Goal: Task Accomplishment & Management: Complete application form

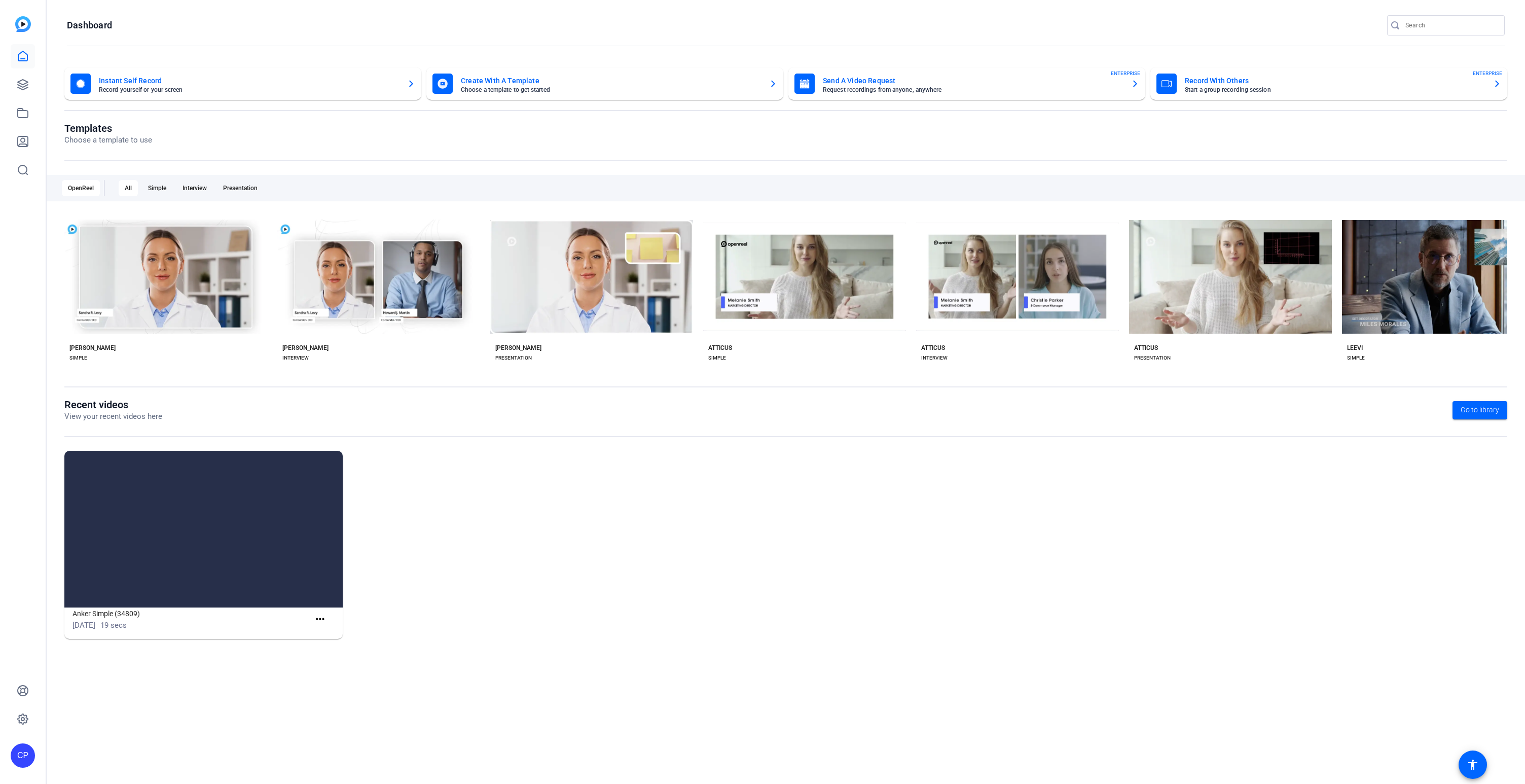
click at [427, 516] on div "Anker Simple (34809) [DATE] 19 secs more_horiz" at bounding box center [785, 549] width 1442 height 198
click at [21, 112] on icon at bounding box center [23, 113] width 12 height 12
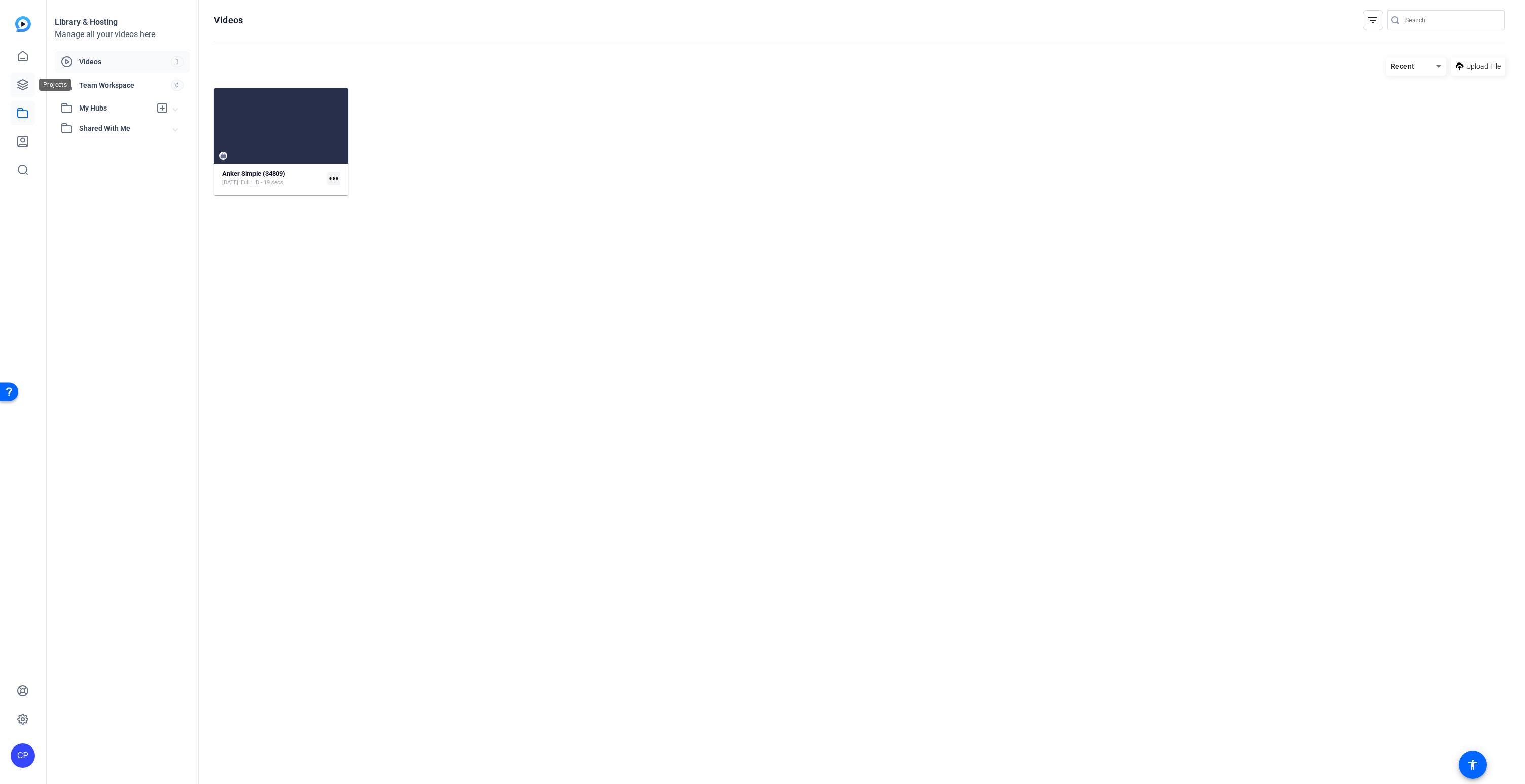
click at [22, 81] on icon at bounding box center [23, 84] width 12 height 12
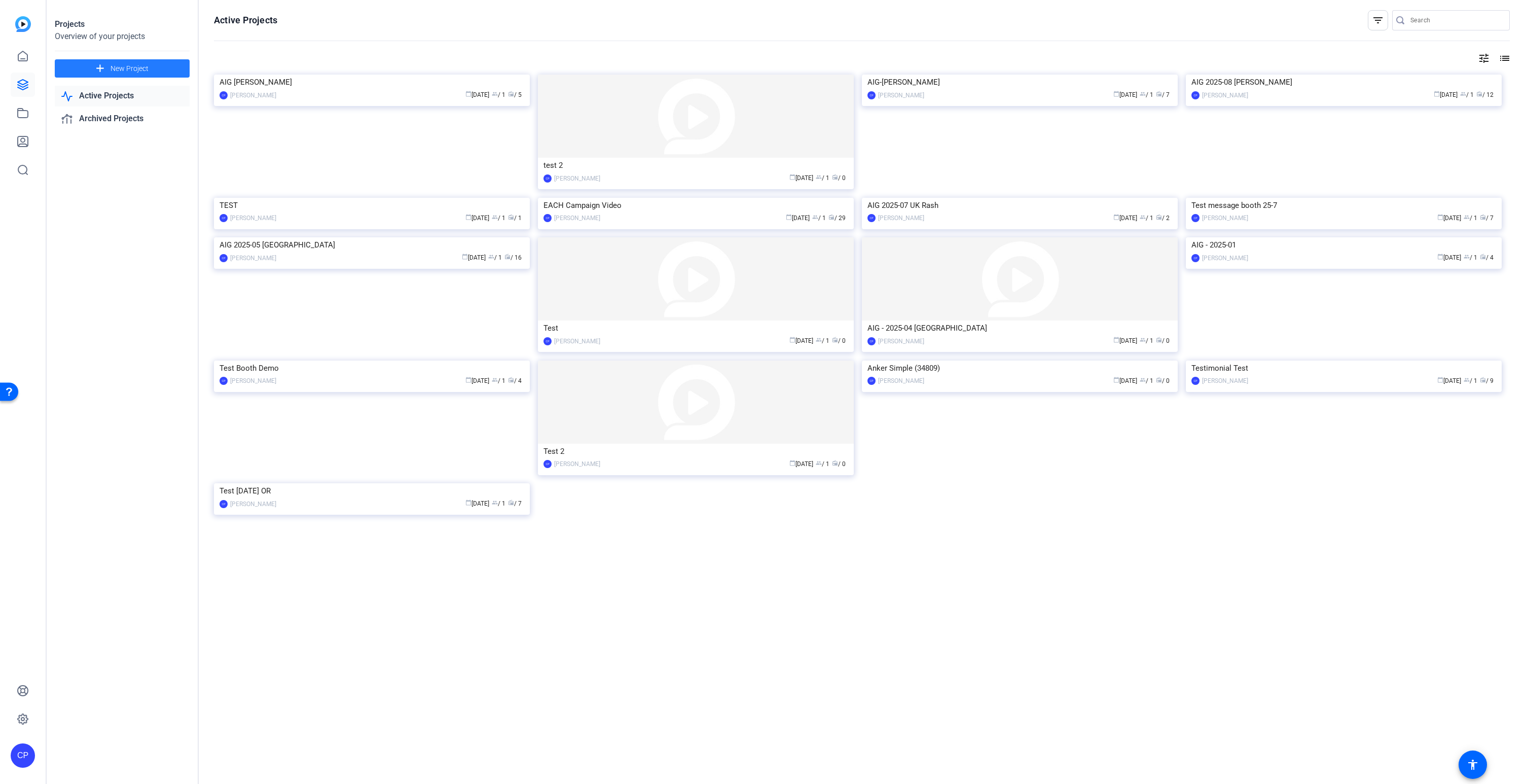
click at [112, 65] on span "New Project" at bounding box center [129, 68] width 38 height 11
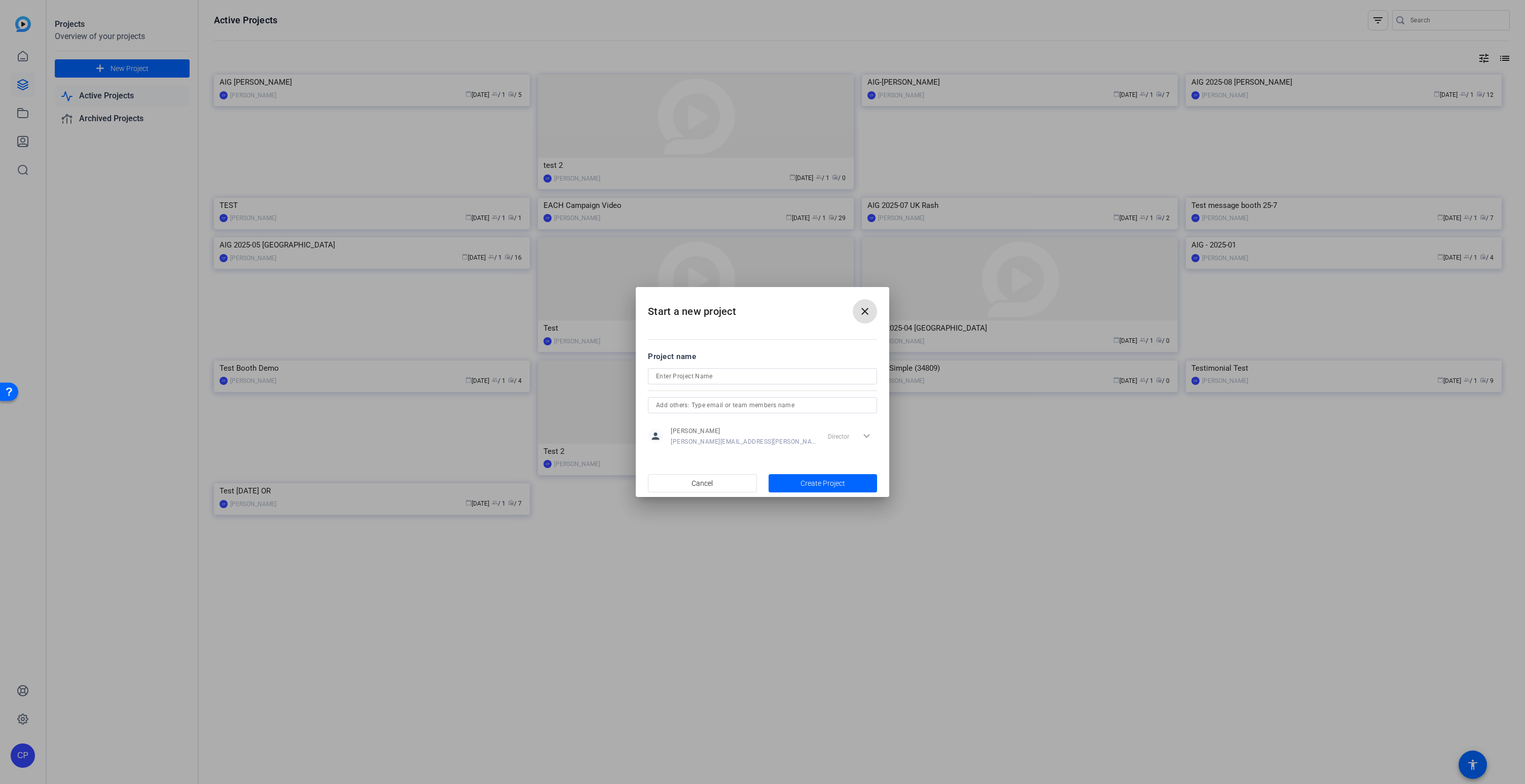
click at [668, 376] on input at bounding box center [762, 376] width 213 height 12
drag, startPoint x: 684, startPoint y: 375, endPoint x: 625, endPoint y: 375, distance: 59.0
click at [628, 375] on div "Start a new project close Project name AIG Rash UK [DATE] person [PERSON_NAME] …" at bounding box center [762, 392] width 1525 height 784
type input "AIG Rash UK [DATE]"
click at [813, 486] on span "Create Project" at bounding box center [822, 483] width 45 height 11
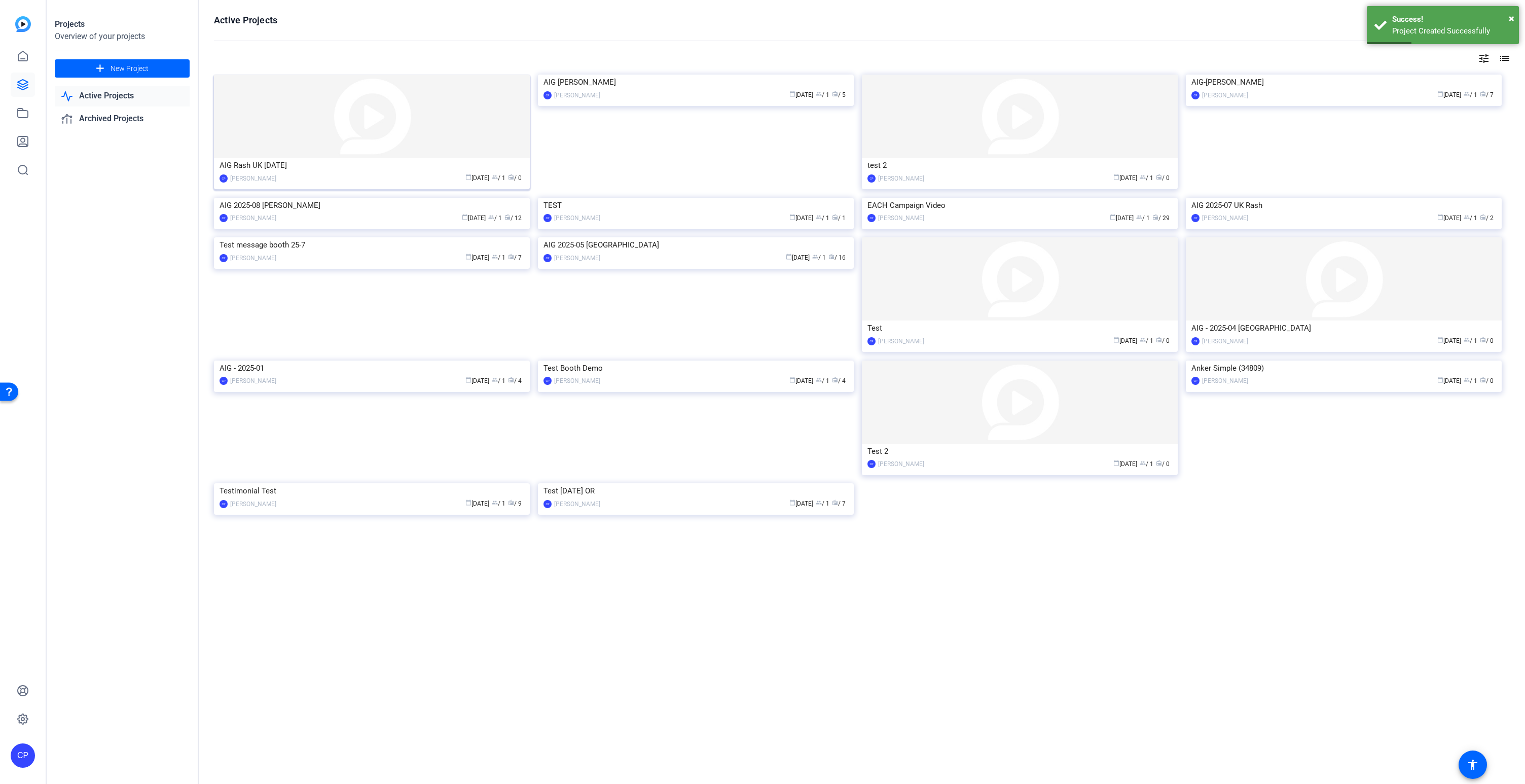
click at [351, 149] on img at bounding box center [371, 116] width 316 height 84
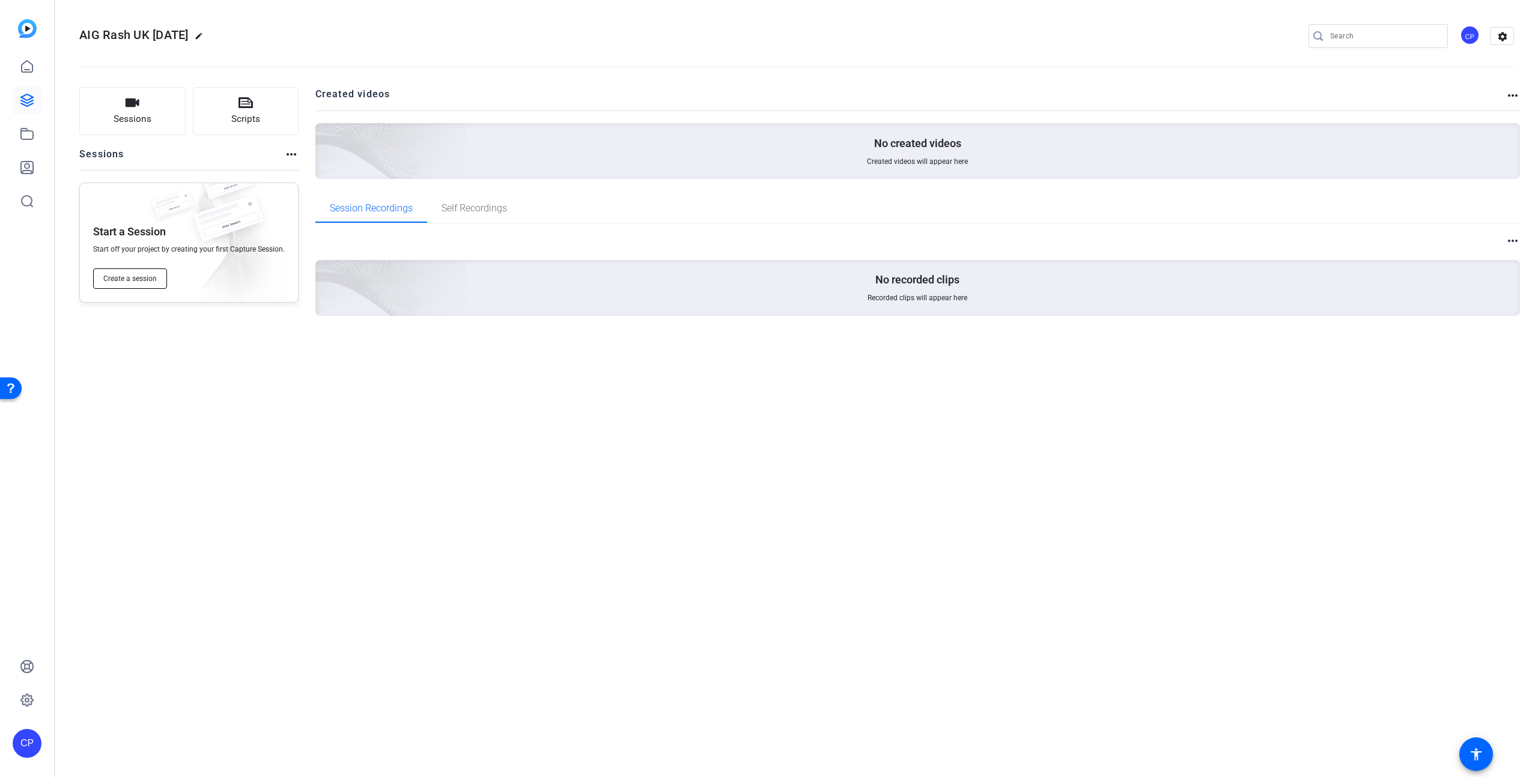
click at [127, 276] on span "Create a session" at bounding box center [129, 279] width 53 height 10
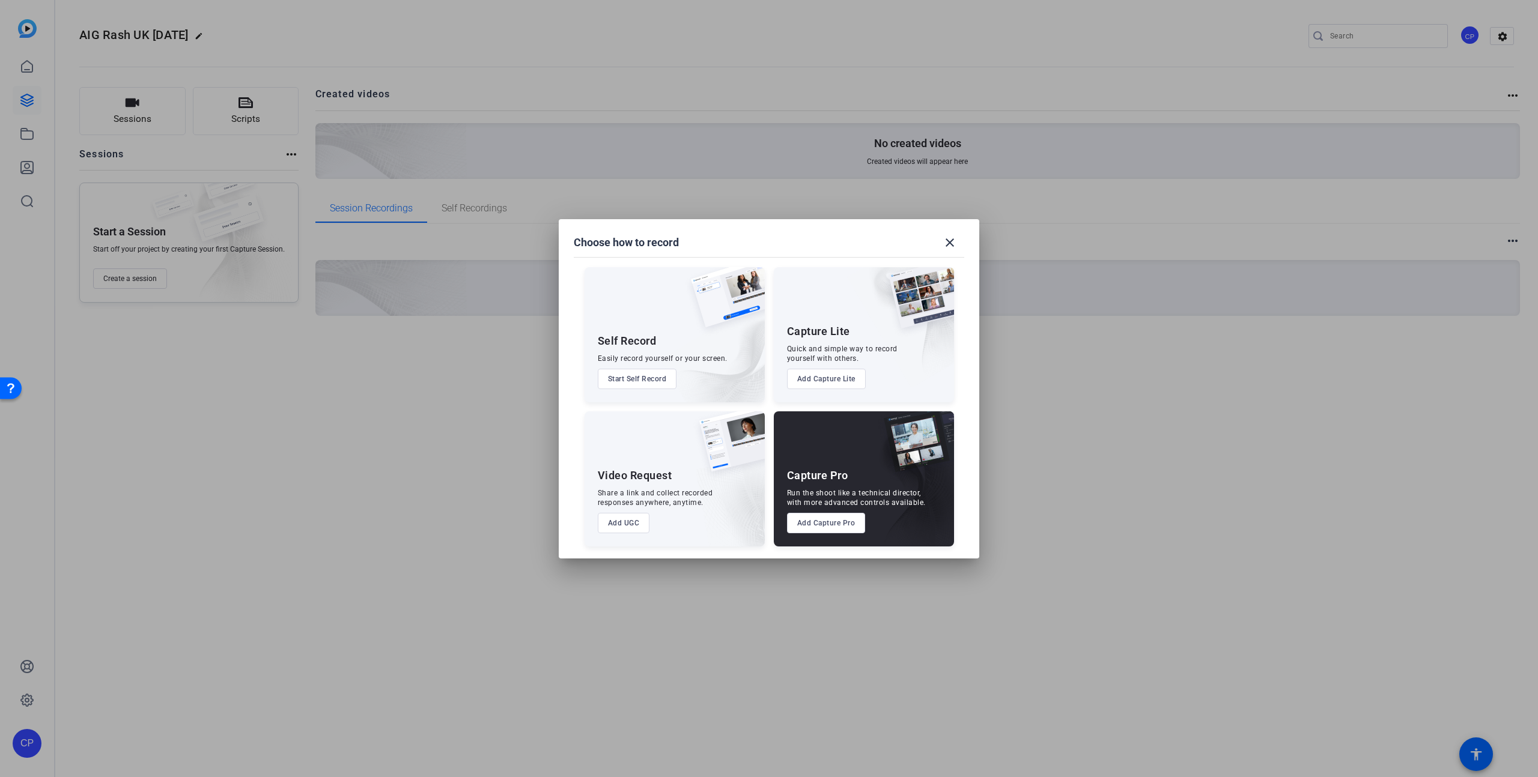
click at [811, 521] on button "Add Capture Pro" at bounding box center [826, 523] width 79 height 20
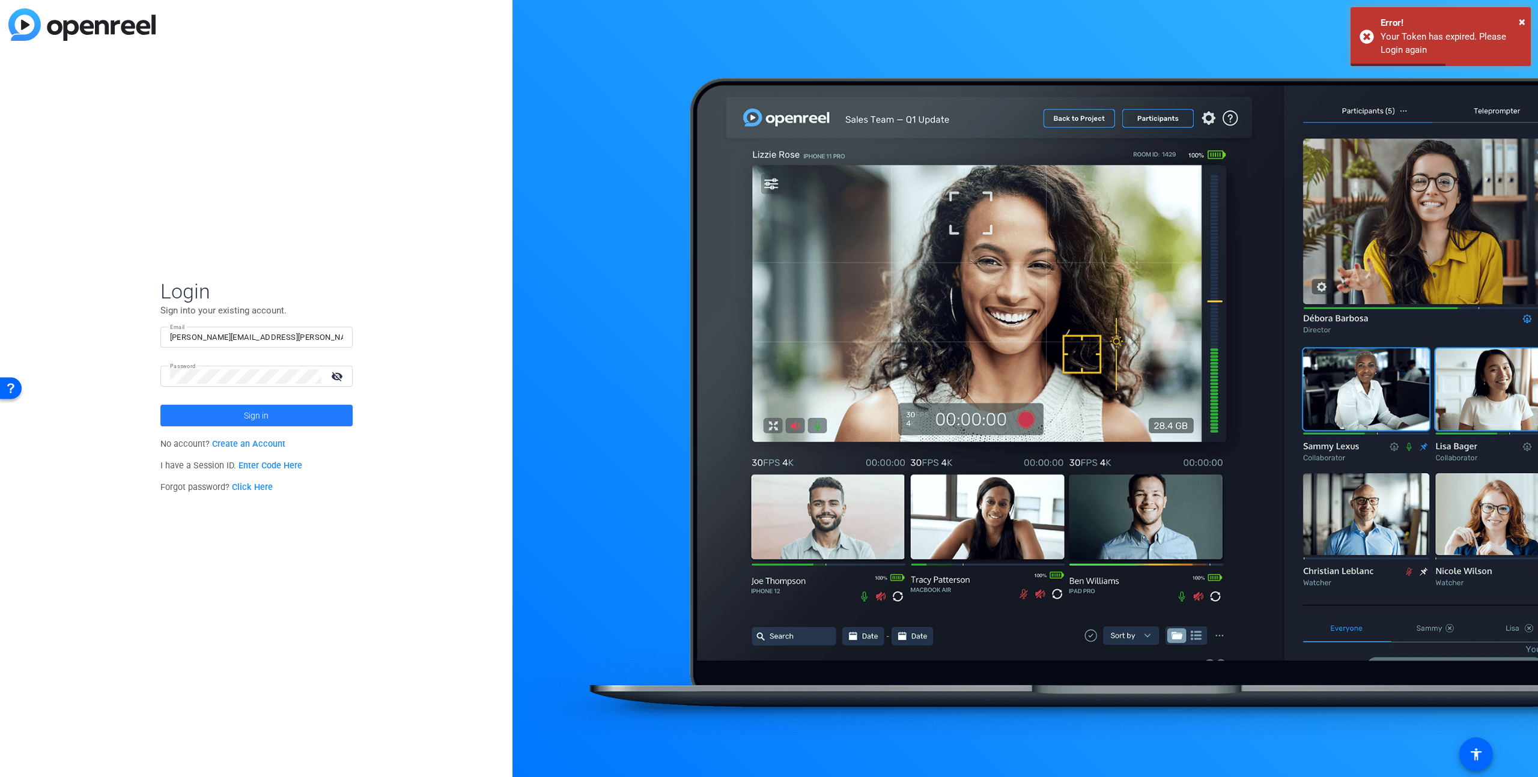
click at [253, 417] on span "Sign in" at bounding box center [256, 416] width 25 height 30
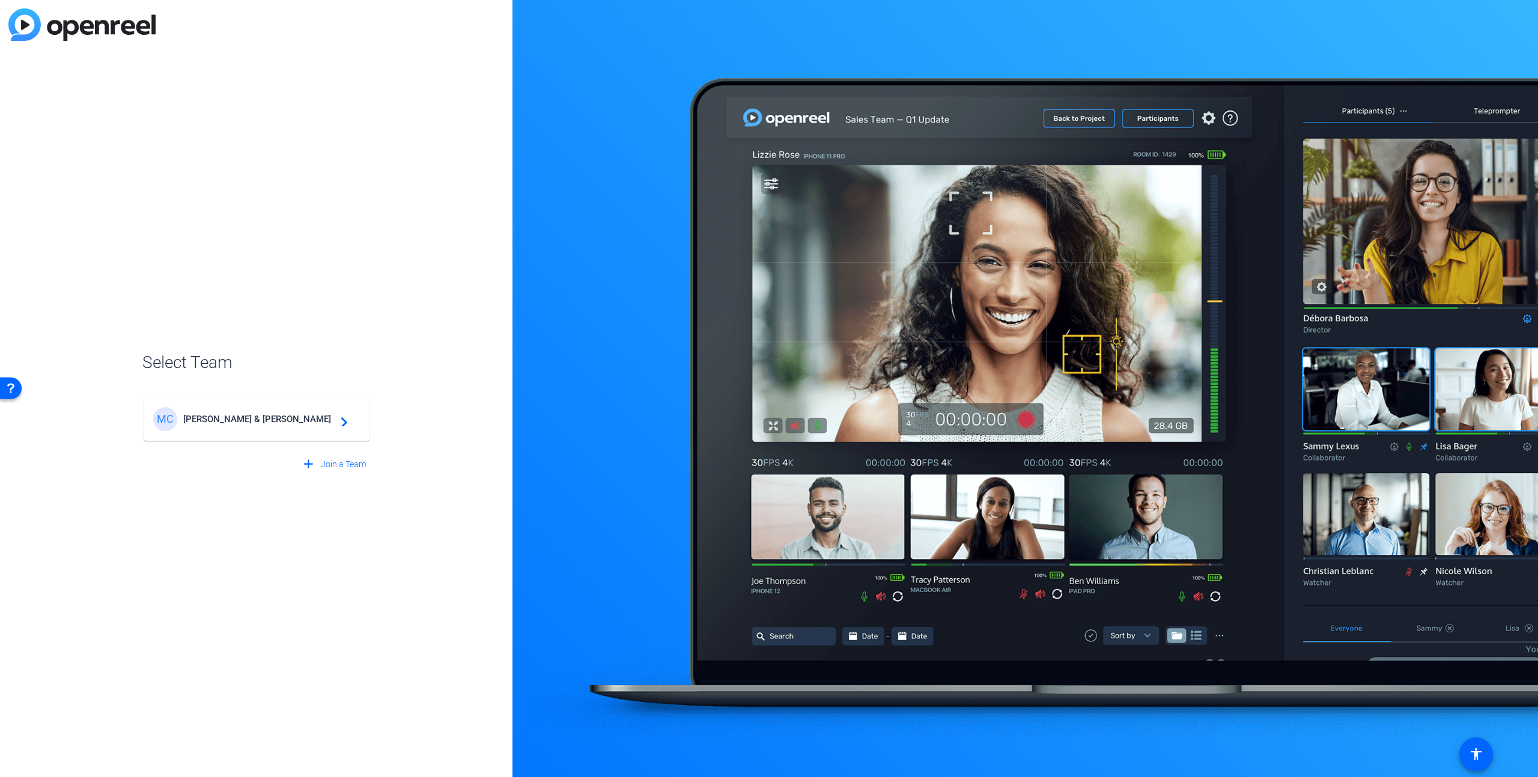
click at [325, 420] on span "[PERSON_NAME] & [PERSON_NAME]" at bounding box center [258, 419] width 150 height 11
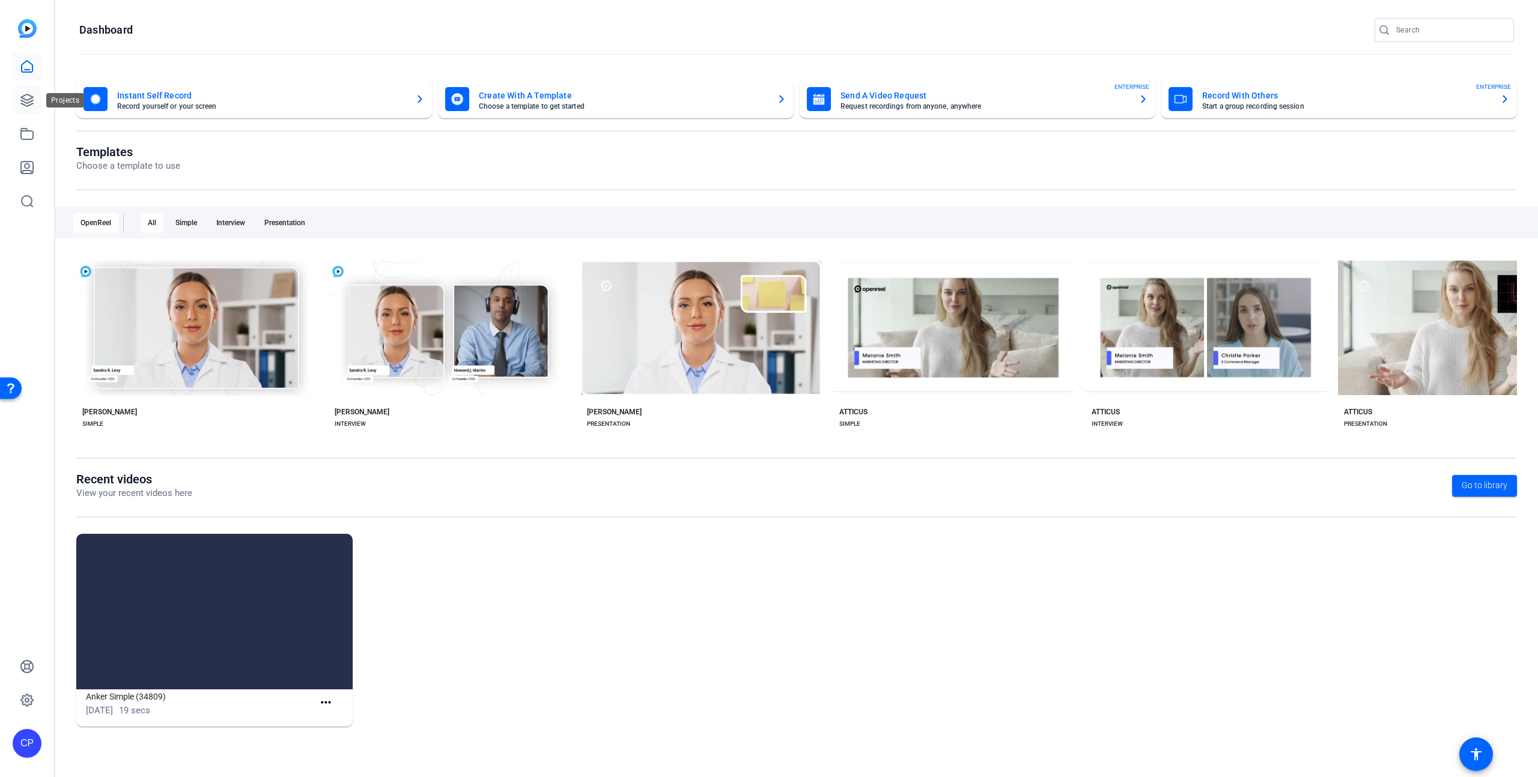
click at [26, 105] on icon at bounding box center [27, 100] width 14 height 14
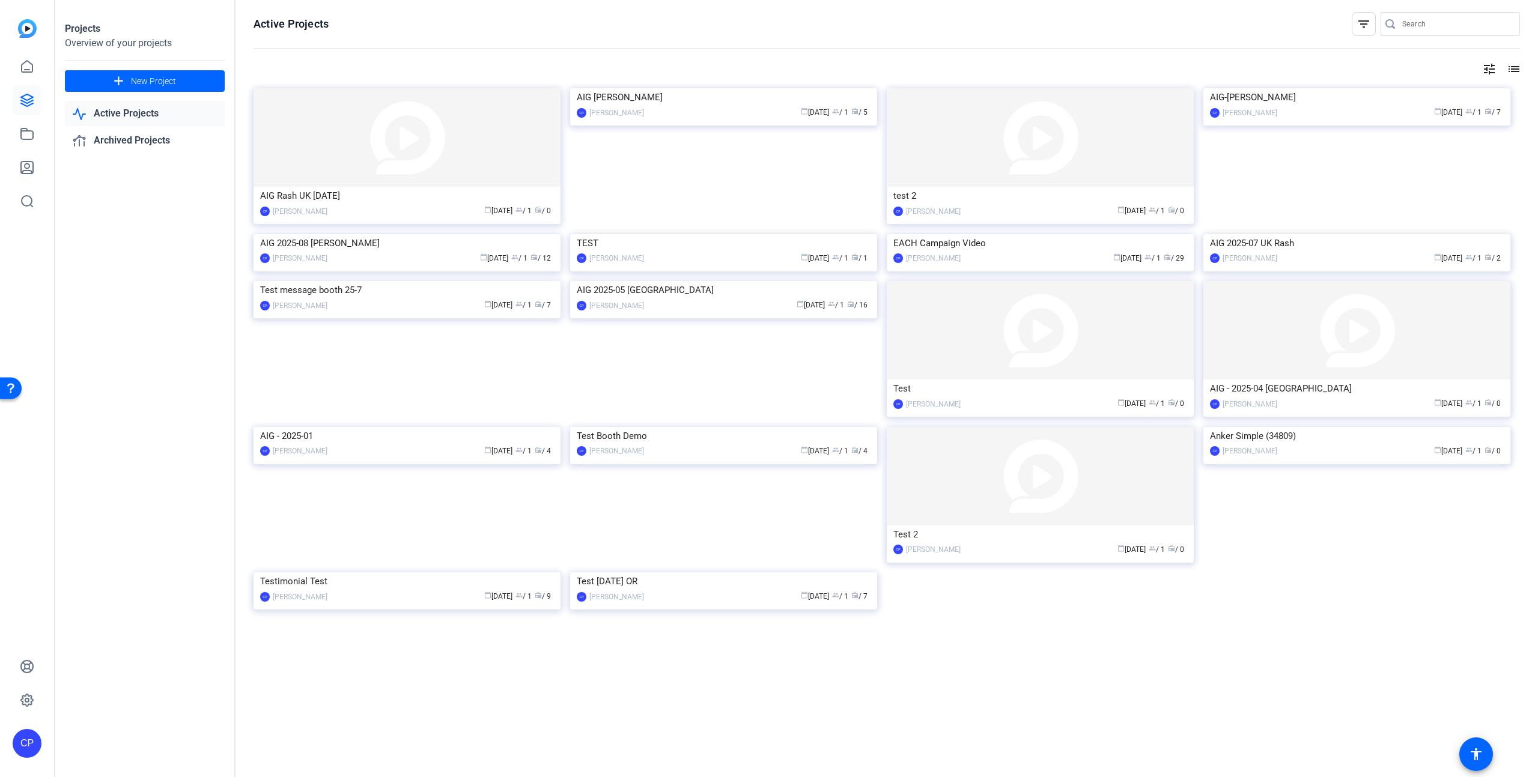
click at [391, 131] on img at bounding box center [406, 137] width 307 height 99
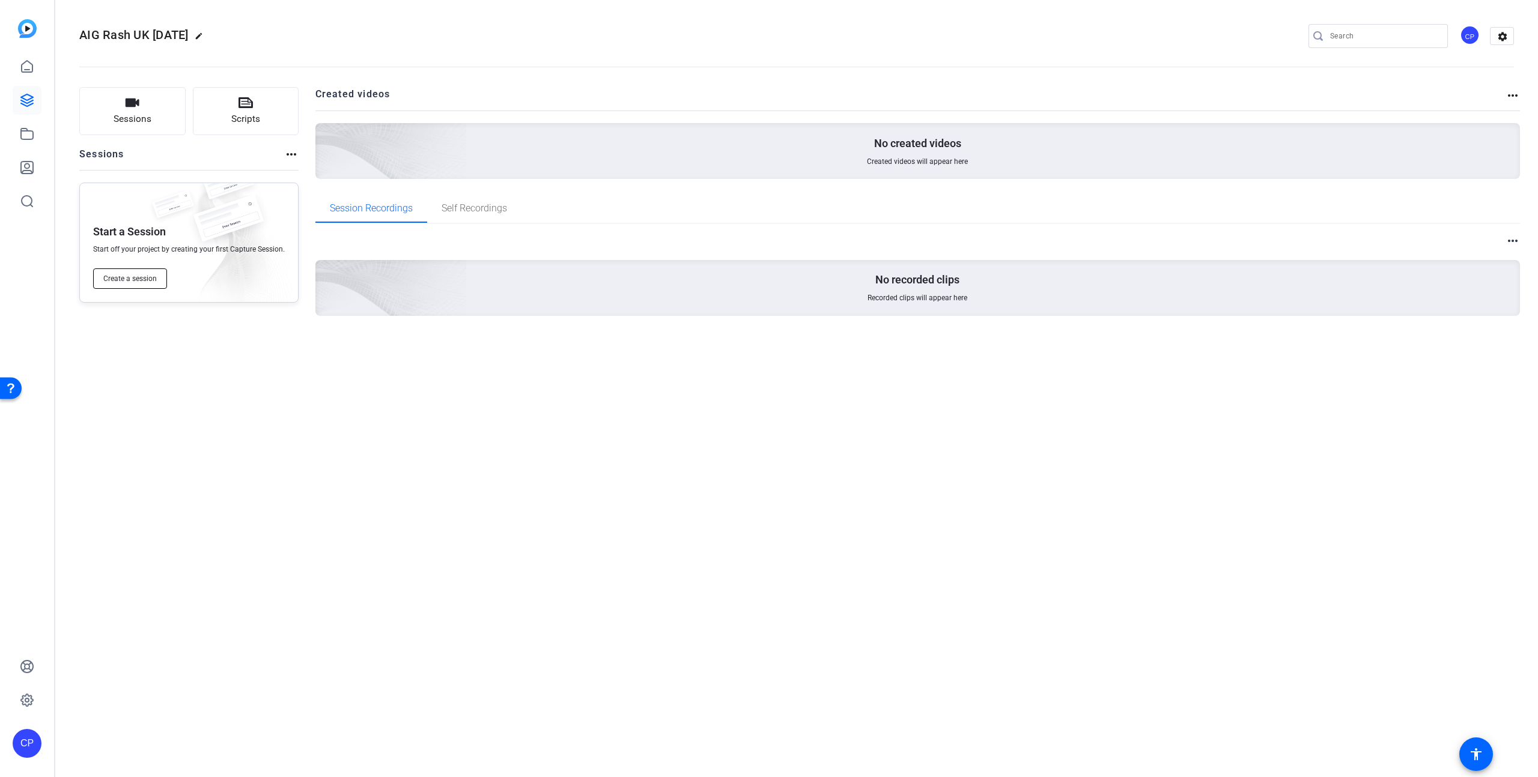
click at [138, 278] on span "Create a session" at bounding box center [129, 279] width 53 height 10
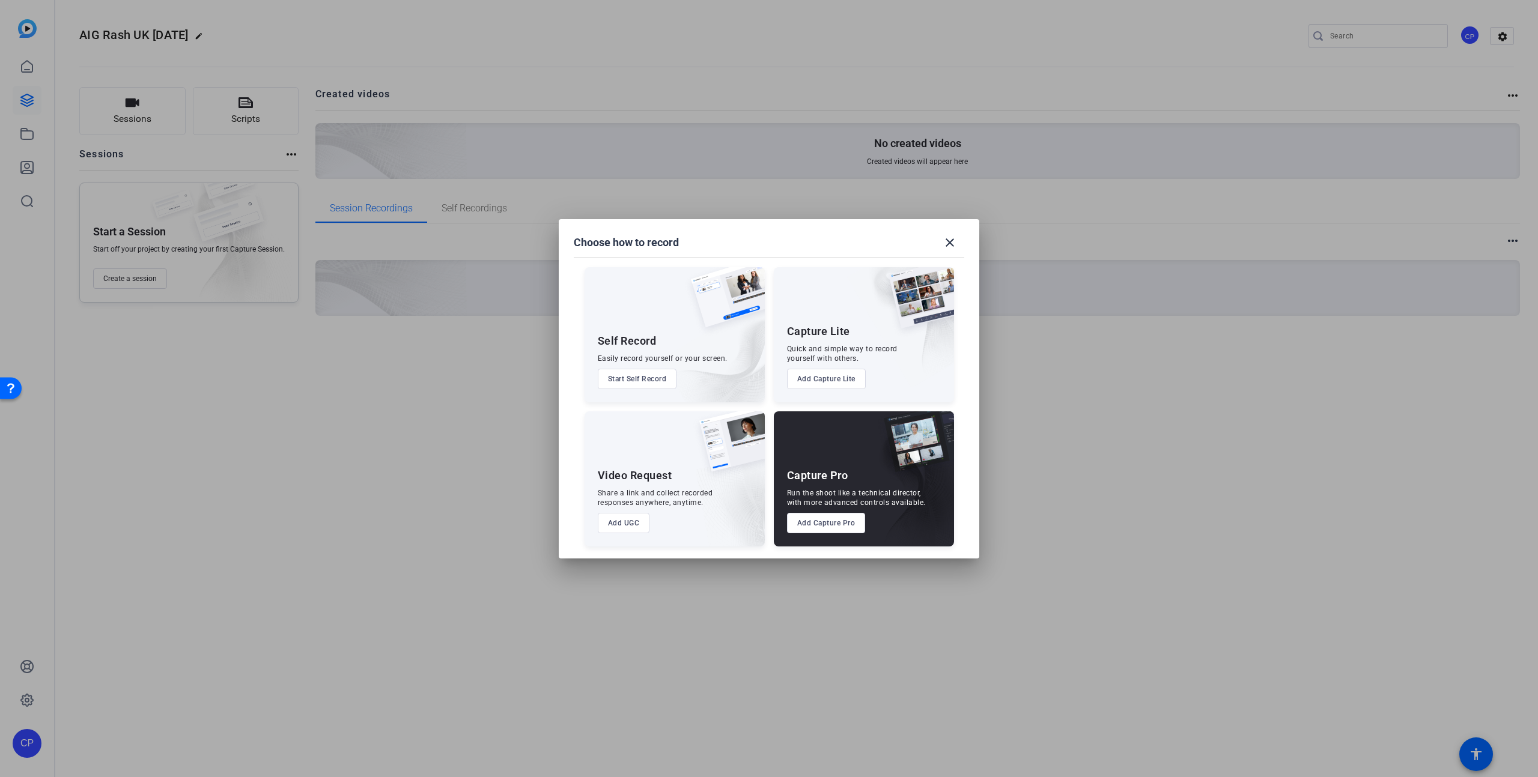
click at [843, 527] on button "Add Capture Pro" at bounding box center [826, 523] width 79 height 20
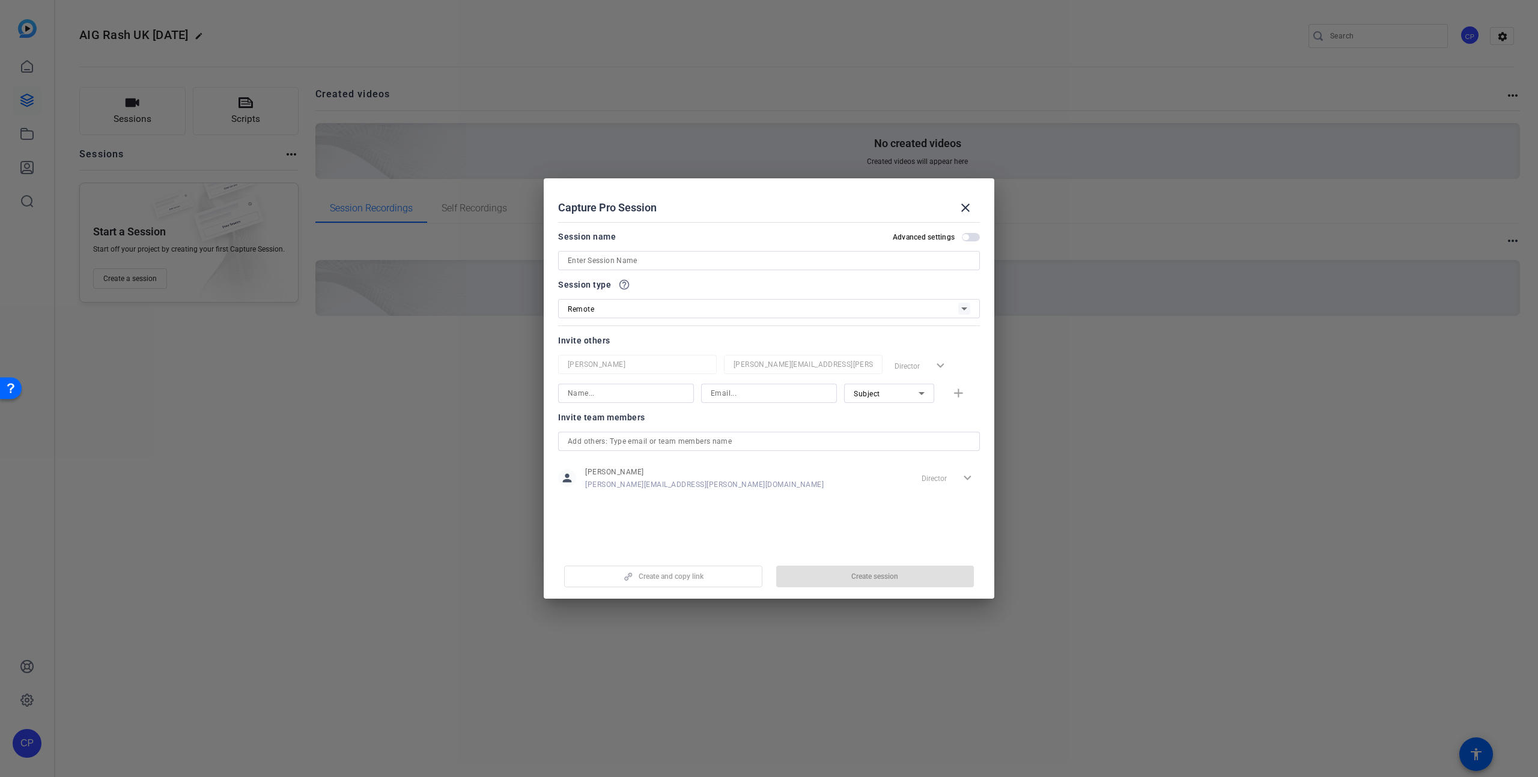
click at [604, 262] on input at bounding box center [769, 260] width 402 height 14
click at [602, 394] on div "[PERSON_NAME] [PERSON_NAME][EMAIL_ADDRESS][PERSON_NAME][DOMAIN_NAME] Director e…" at bounding box center [769, 379] width 422 height 48
type input "B"
type input "[PERSON_NAME]"
click at [734, 408] on input at bounding box center [769, 405] width 117 height 14
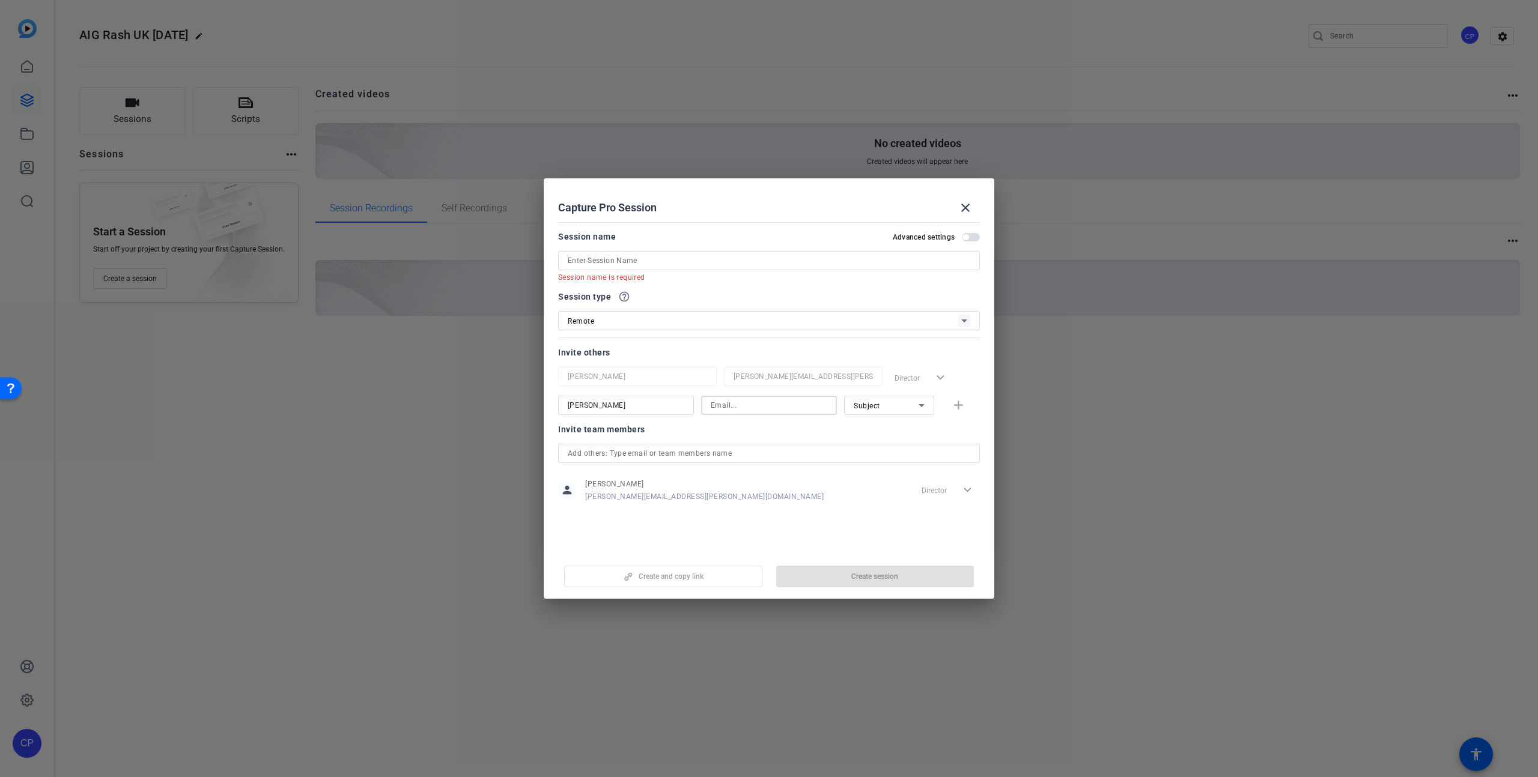
paste input "[PERSON_NAME][EMAIL_ADDRESS][DOMAIN_NAME]"
type input "[PERSON_NAME][EMAIL_ADDRESS][DOMAIN_NAME]"
click at [893, 409] on div "Subject" at bounding box center [885, 405] width 65 height 15
click at [887, 429] on span "Collaborator" at bounding box center [875, 429] width 44 height 14
click at [956, 408] on mat-icon "add" at bounding box center [958, 405] width 15 height 15
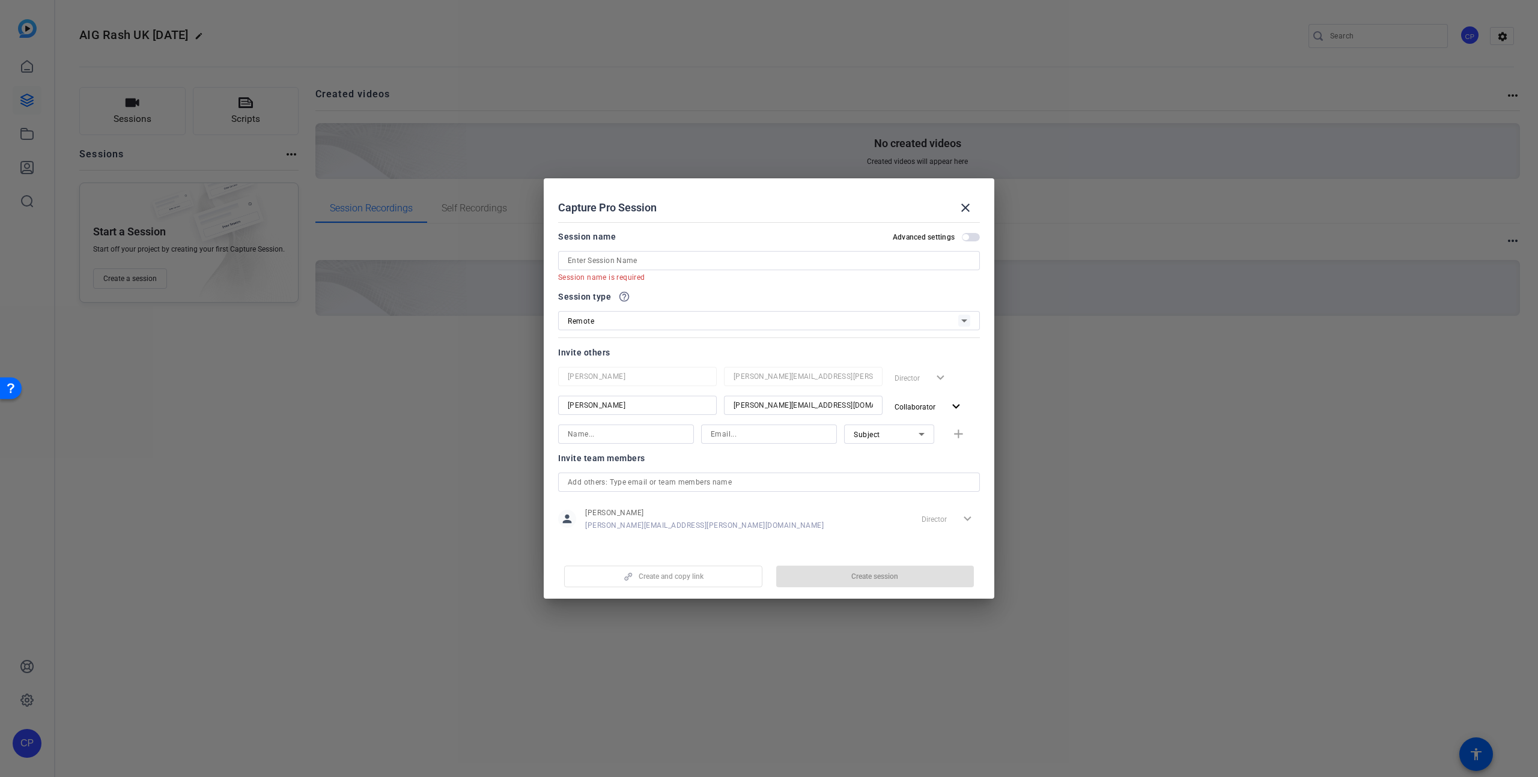
click at [582, 436] on input at bounding box center [626, 434] width 117 height 14
type input "[PERSON_NAME]"
paste input "[PERSON_NAME][EMAIL_ADDRESS][DOMAIN_NAME]"
type input "[PERSON_NAME][EMAIL_ADDRESS][DOMAIN_NAME]"
click at [960, 436] on mat-icon "add" at bounding box center [958, 434] width 15 height 15
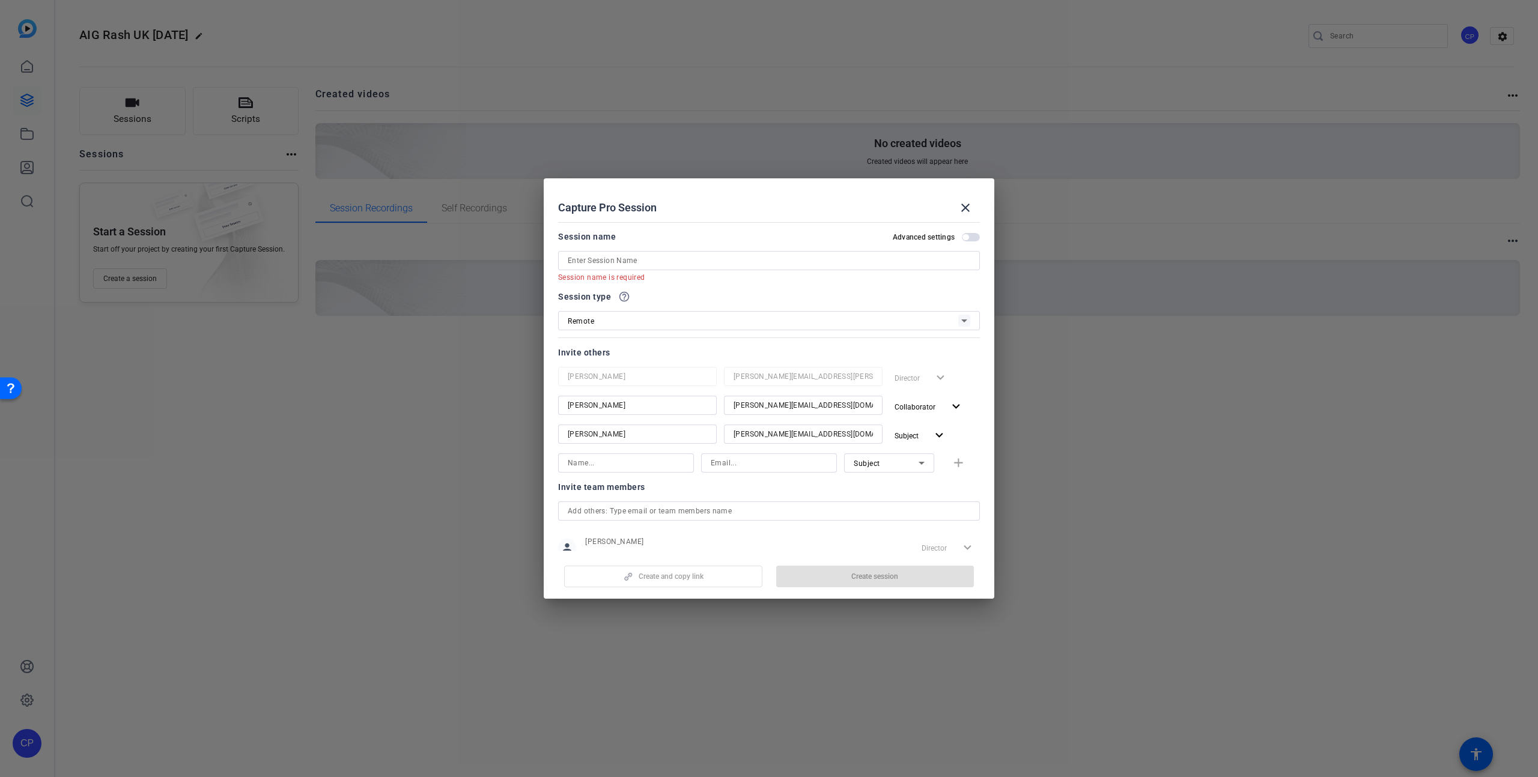
click at [580, 463] on input at bounding box center [626, 463] width 117 height 14
type input "Arti"
paste input "[EMAIL_ADDRESS][PERSON_NAME][DOMAIN_NAME]"
type input "[EMAIL_ADDRESS][PERSON_NAME][DOMAIN_NAME]"
click at [896, 469] on div "Subject" at bounding box center [885, 463] width 65 height 15
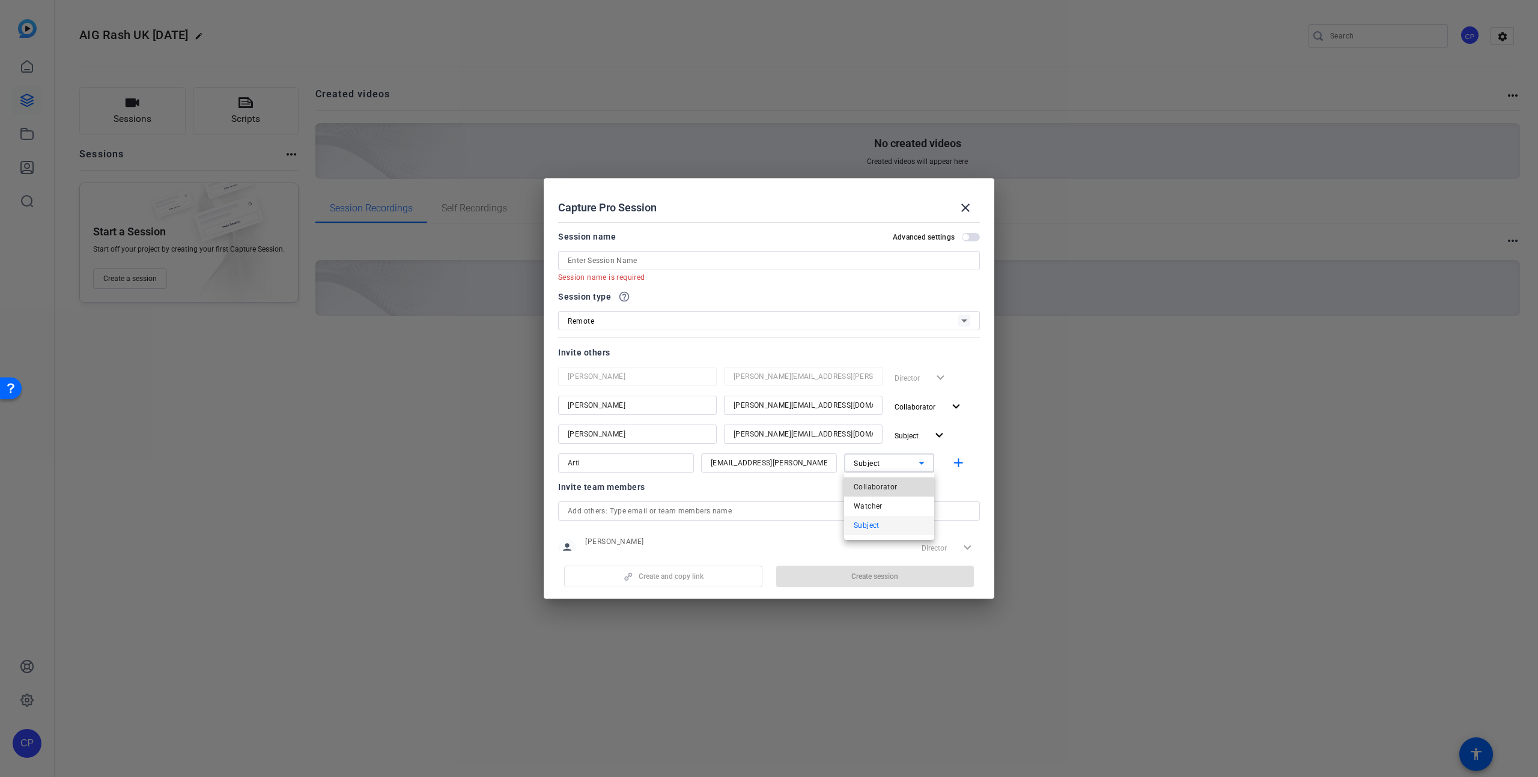
click at [887, 487] on span "Collaborator" at bounding box center [875, 487] width 44 height 14
click at [960, 464] on mat-icon "add" at bounding box center [958, 463] width 15 height 15
click at [574, 259] on input at bounding box center [769, 260] width 402 height 14
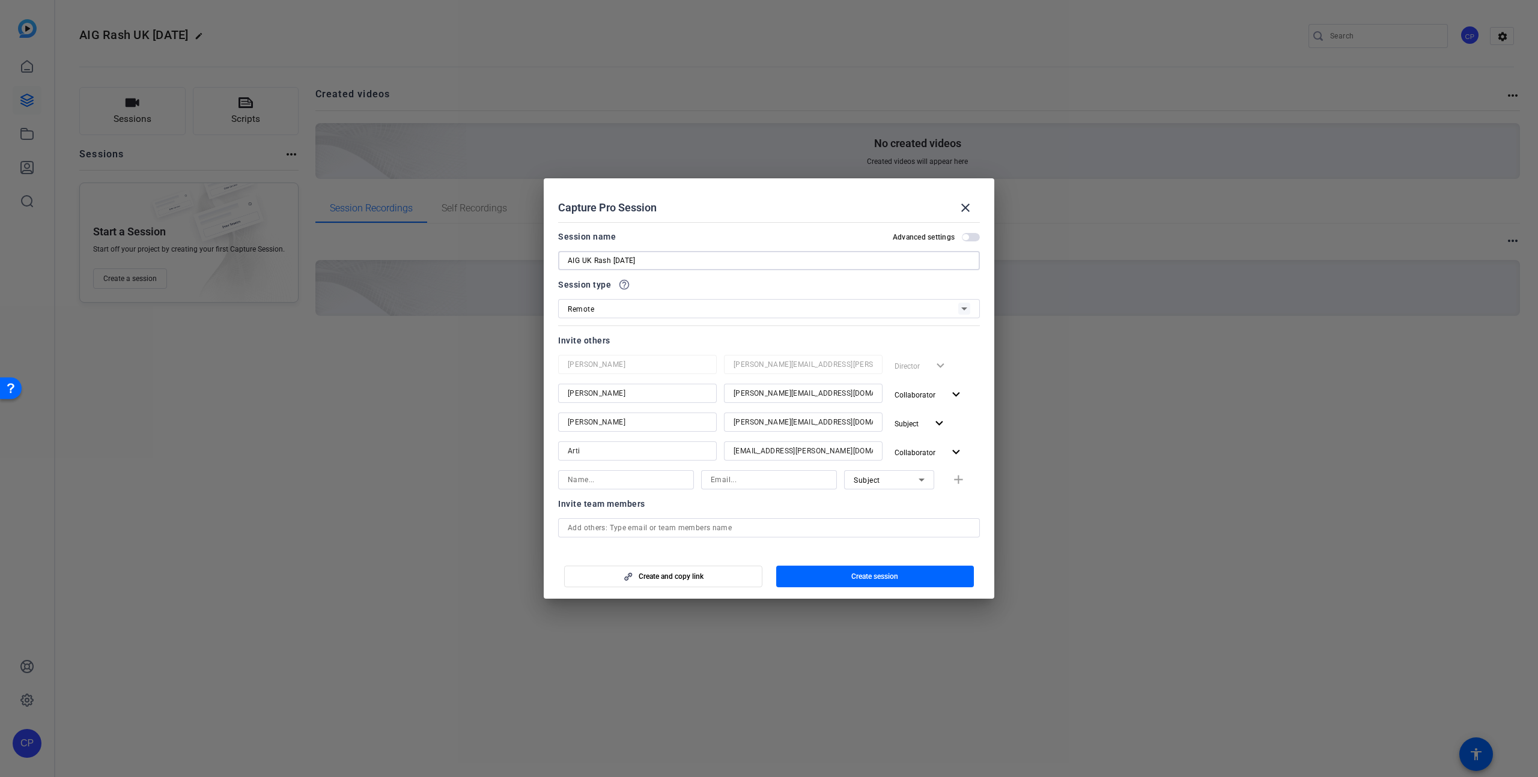
type input "AIG UK Rash [DATE]"
drag, startPoint x: 832, startPoint y: 423, endPoint x: 725, endPoint y: 423, distance: 107.5
click at [726, 422] on div "[PERSON_NAME][EMAIL_ADDRESS][DOMAIN_NAME]" at bounding box center [803, 422] width 159 height 19
click at [573, 480] on input at bounding box center [626, 480] width 117 height 14
click at [640, 425] on input "[PERSON_NAME]" at bounding box center [637, 422] width 139 height 14
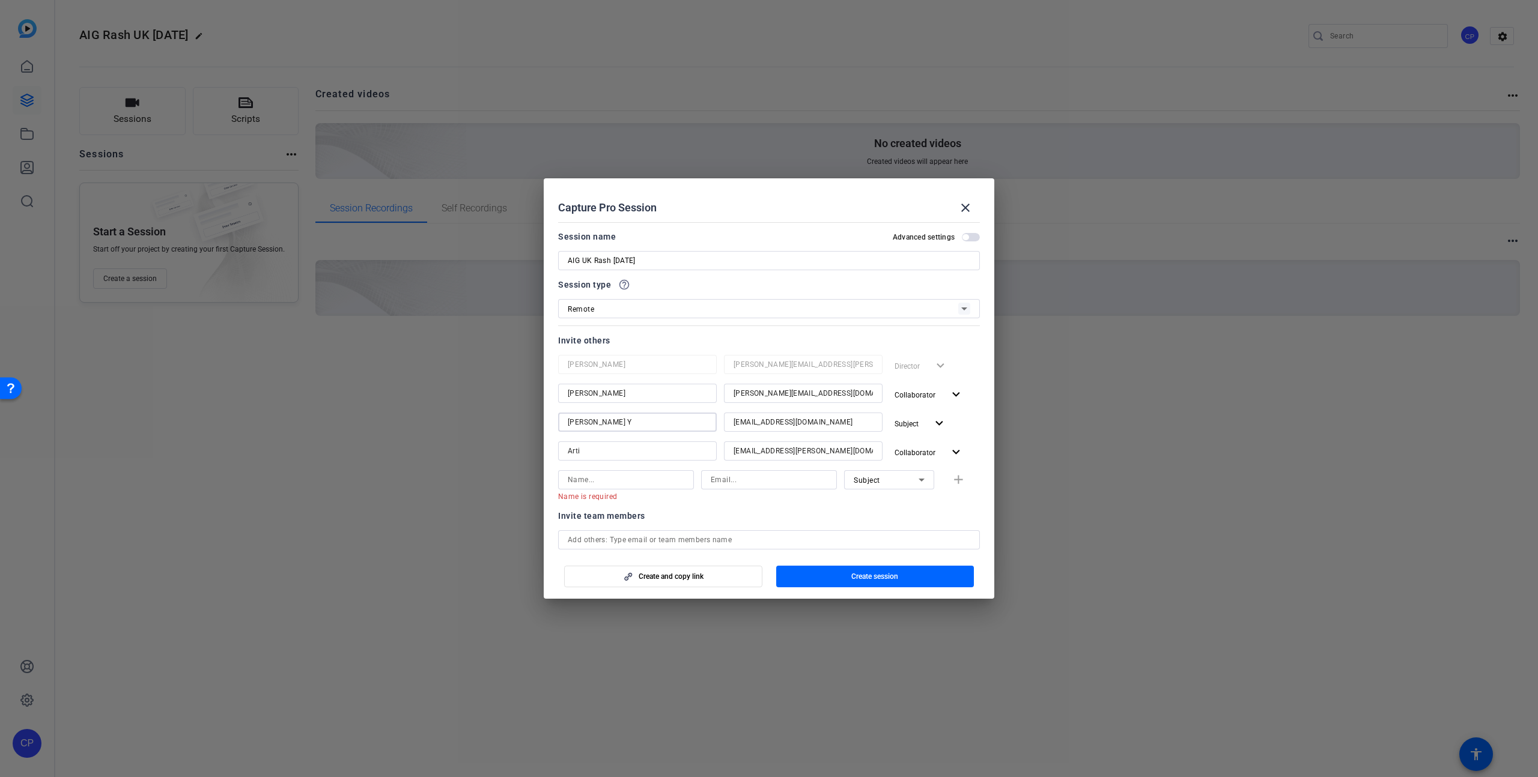
type input "[PERSON_NAME] Y"
click at [591, 481] on input at bounding box center [626, 480] width 117 height 14
type input "[PERSON_NAME]"
paste input "[PERSON_NAME][EMAIL_ADDRESS][DOMAIN_NAME]"
type input "[PERSON_NAME][EMAIL_ADDRESS][DOMAIN_NAME]"
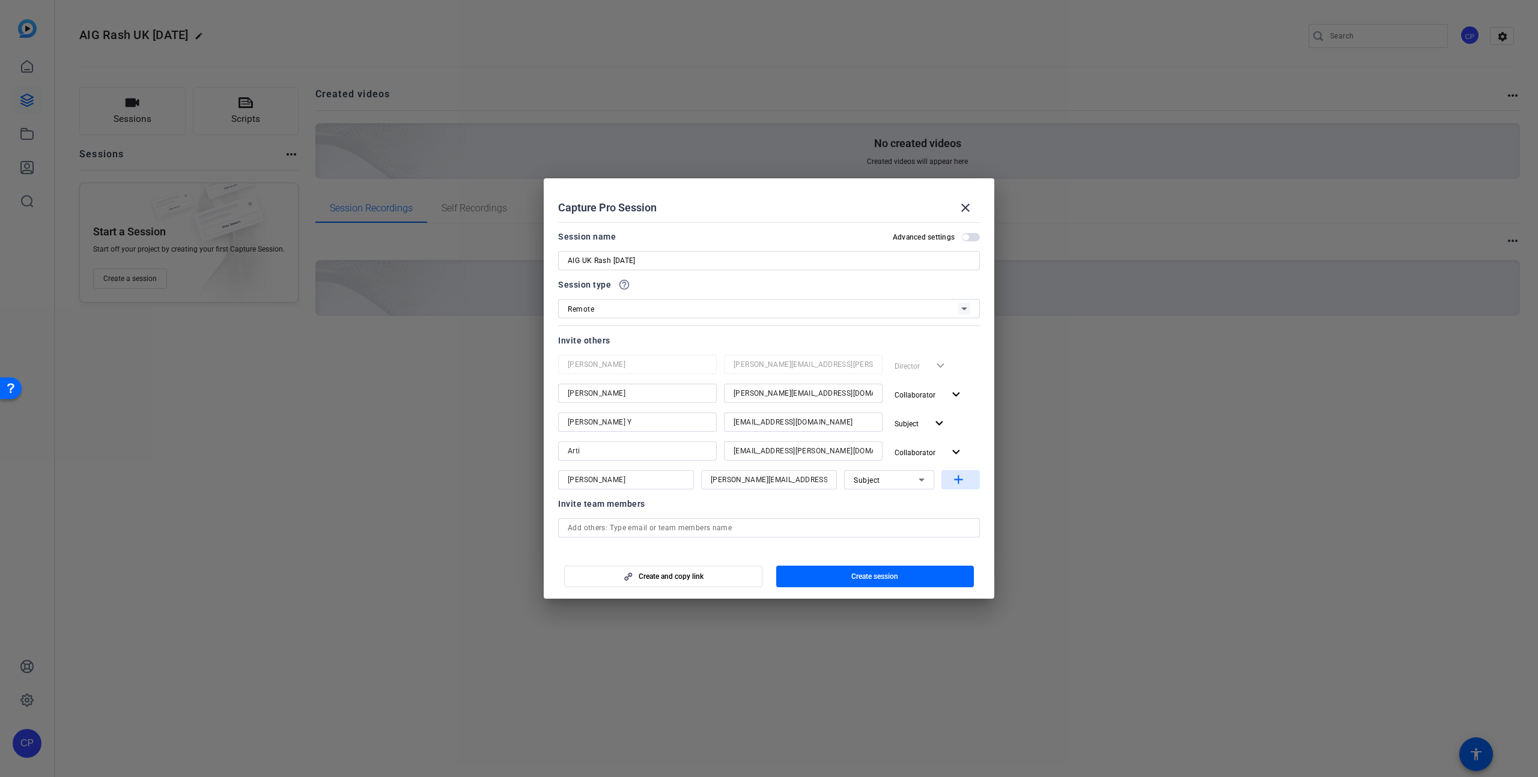
click at [959, 483] on mat-icon "add" at bounding box center [958, 480] width 15 height 15
click at [918, 397] on span "Collaborator" at bounding box center [914, 395] width 41 height 8
click at [931, 458] on span "Subject" at bounding box center [933, 461] width 26 height 8
click at [926, 399] on span "Subject" at bounding box center [910, 394] width 32 height 14
click at [932, 422] on span "Collaborator" at bounding box center [942, 419] width 44 height 8
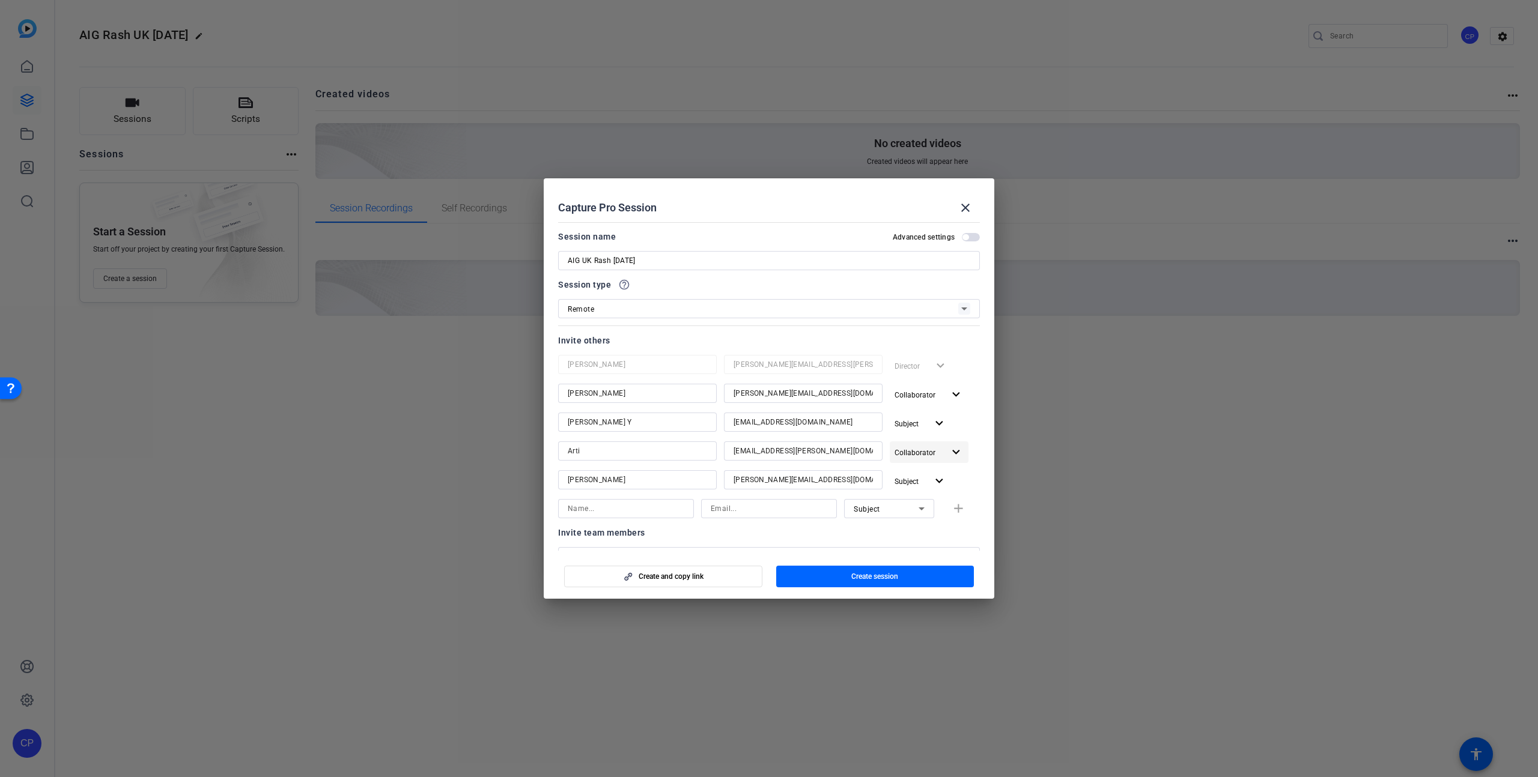
click at [921, 452] on span "Collaborator" at bounding box center [914, 453] width 41 height 8
click at [985, 421] on div at bounding box center [769, 388] width 1538 height 777
click at [926, 479] on span "Subject" at bounding box center [910, 481] width 32 height 14
click at [941, 507] on span "Collaborator" at bounding box center [942, 506] width 44 height 8
click at [926, 426] on span "Subject" at bounding box center [910, 423] width 32 height 14
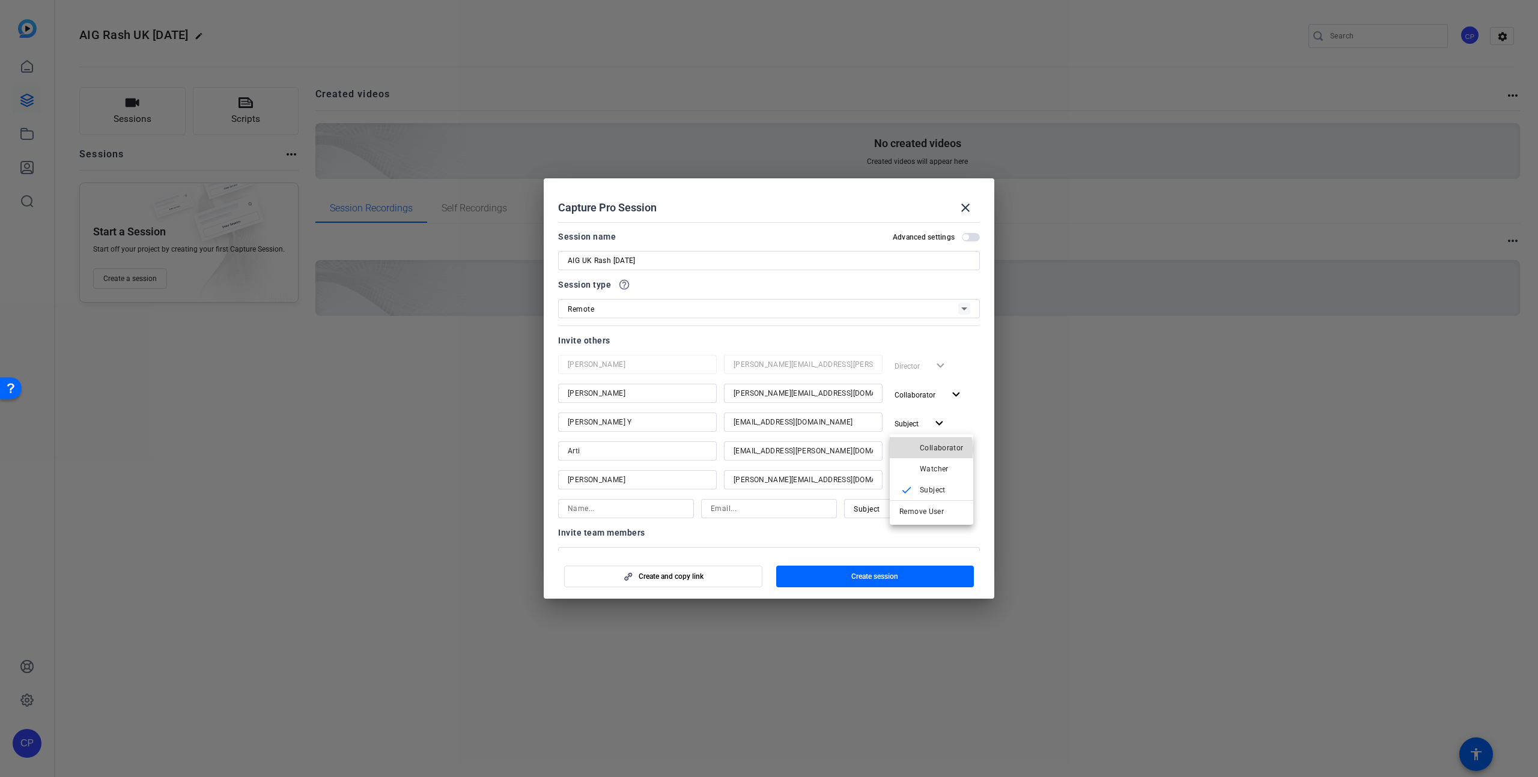
click at [928, 449] on span "Collaborator" at bounding box center [942, 448] width 44 height 8
click at [915, 393] on span "Collaborator" at bounding box center [914, 395] width 41 height 8
click at [926, 465] on span "Subject" at bounding box center [933, 461] width 26 height 8
click at [887, 574] on span "Create session" at bounding box center [874, 577] width 47 height 10
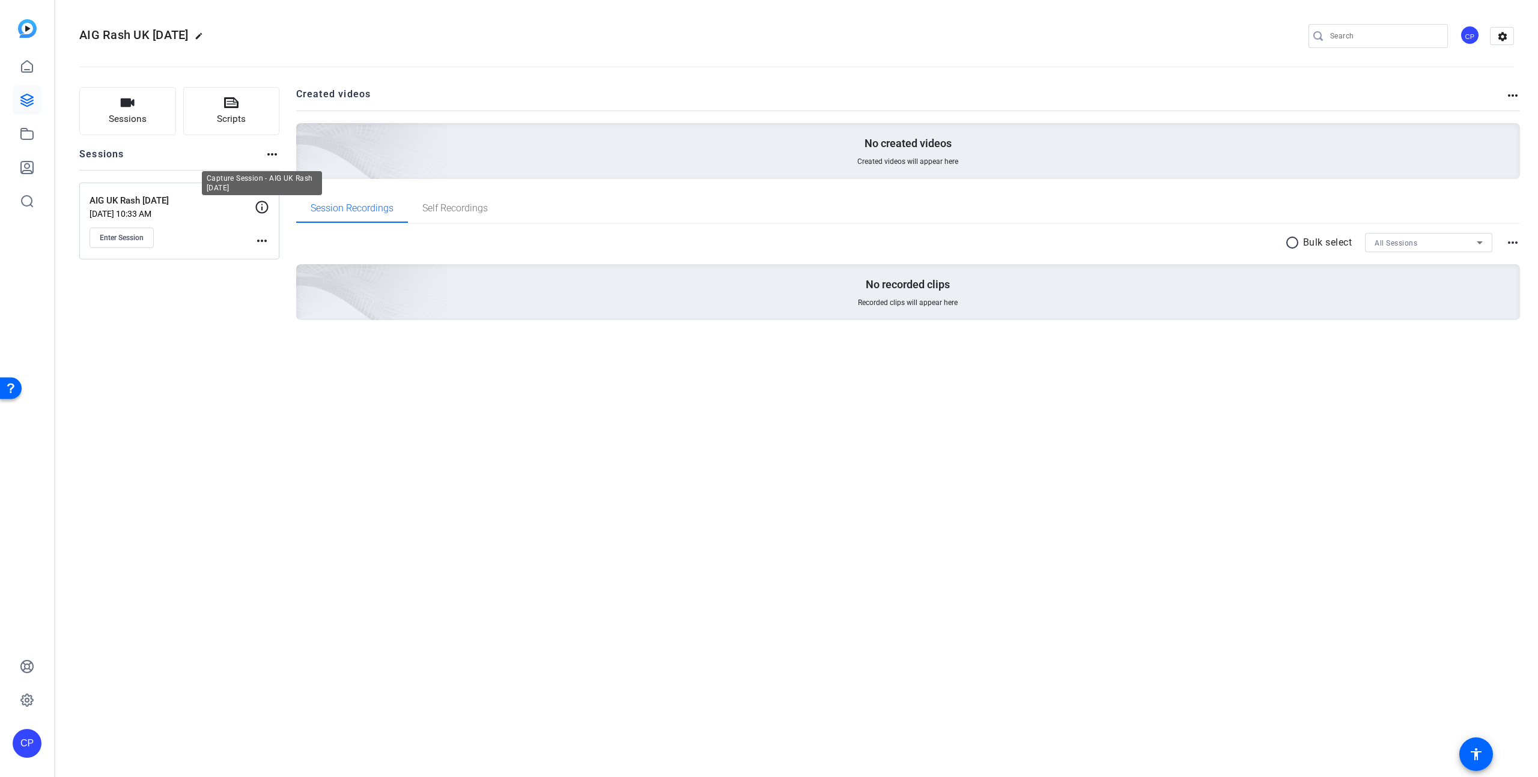
click at [260, 207] on icon at bounding box center [262, 207] width 14 height 14
click at [259, 237] on mat-icon "more_horiz" at bounding box center [262, 241] width 14 height 14
click at [302, 259] on span "Edit Session" at bounding box center [291, 258] width 55 height 14
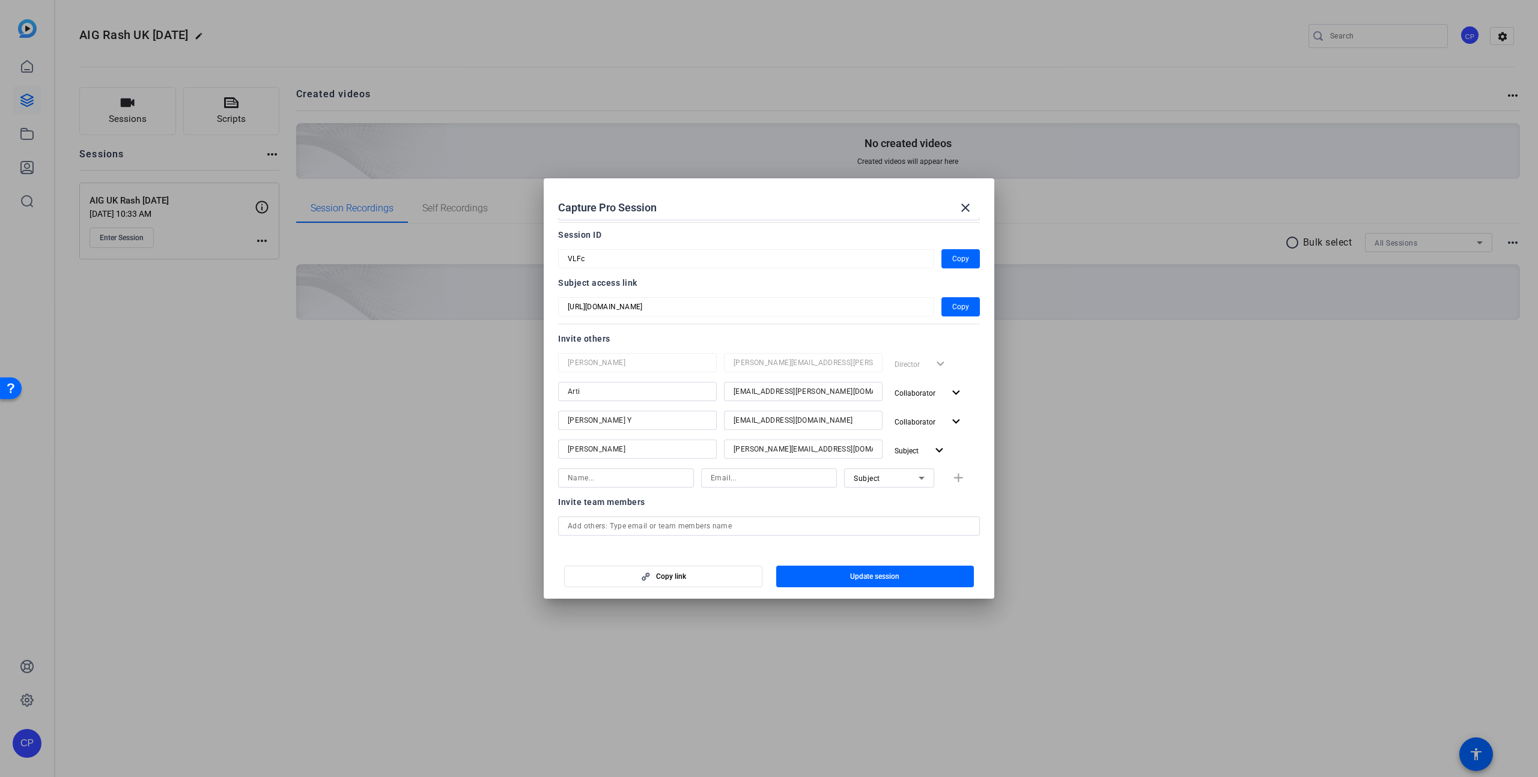
scroll to position [49, 0]
drag, startPoint x: 814, startPoint y: 450, endPoint x: 682, endPoint y: 455, distance: 132.2
click at [690, 449] on div "Lindsey [EMAIL_ADDRESS][DOMAIN_NAME] Subject expand_more" at bounding box center [769, 451] width 422 height 22
drag, startPoint x: 717, startPoint y: 479, endPoint x: 706, endPoint y: 479, distance: 11.4
click at [715, 479] on input at bounding box center [769, 478] width 117 height 14
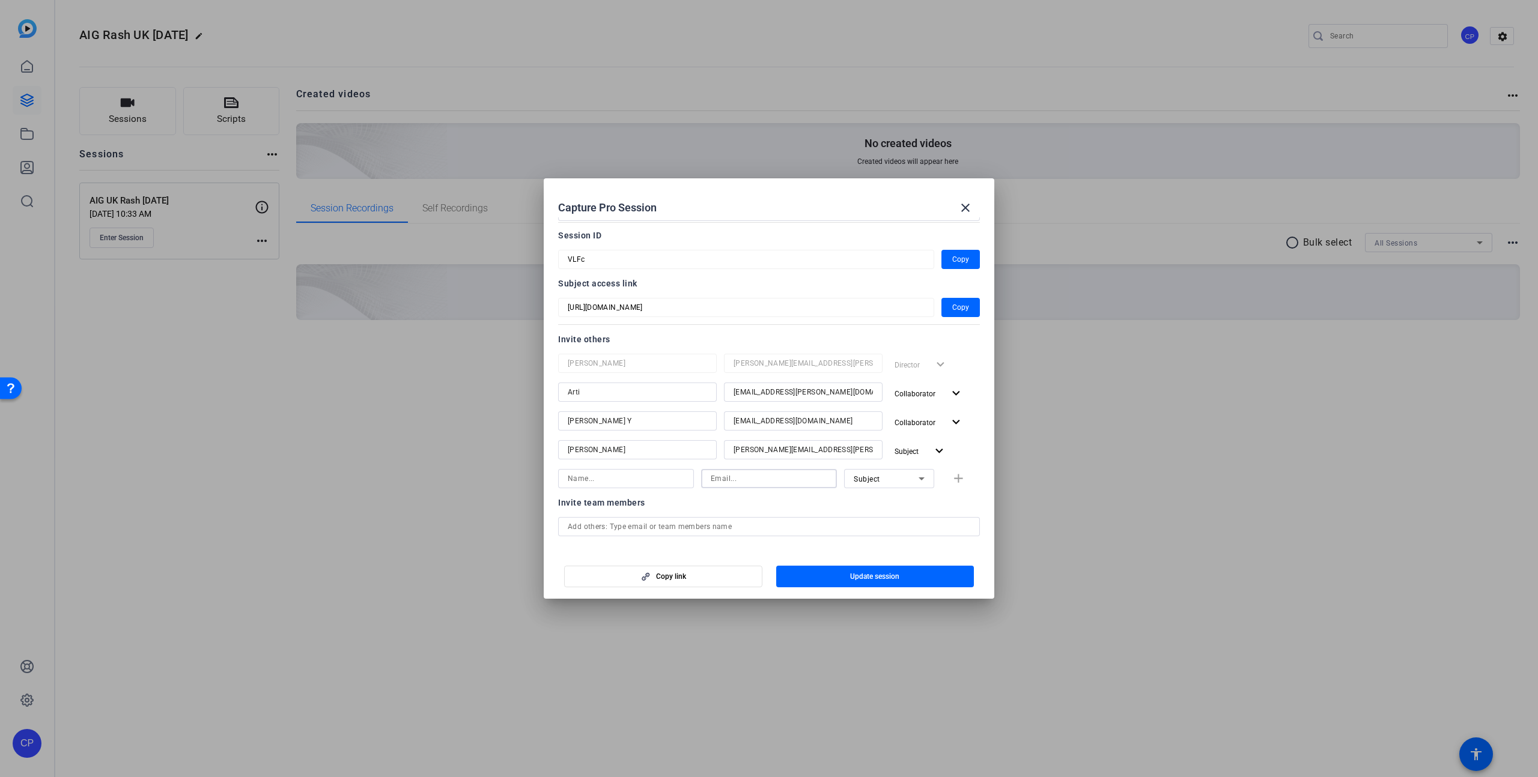
paste input "[PERSON_NAME][EMAIL_ADDRESS][DOMAIN_NAME]"
type input "[PERSON_NAME][EMAIL_ADDRESS][DOMAIN_NAME]"
drag, startPoint x: 607, startPoint y: 480, endPoint x: 641, endPoint y: 484, distance: 34.5
click at [607, 480] on input at bounding box center [626, 478] width 117 height 14
type input "[PERSON_NAME]"
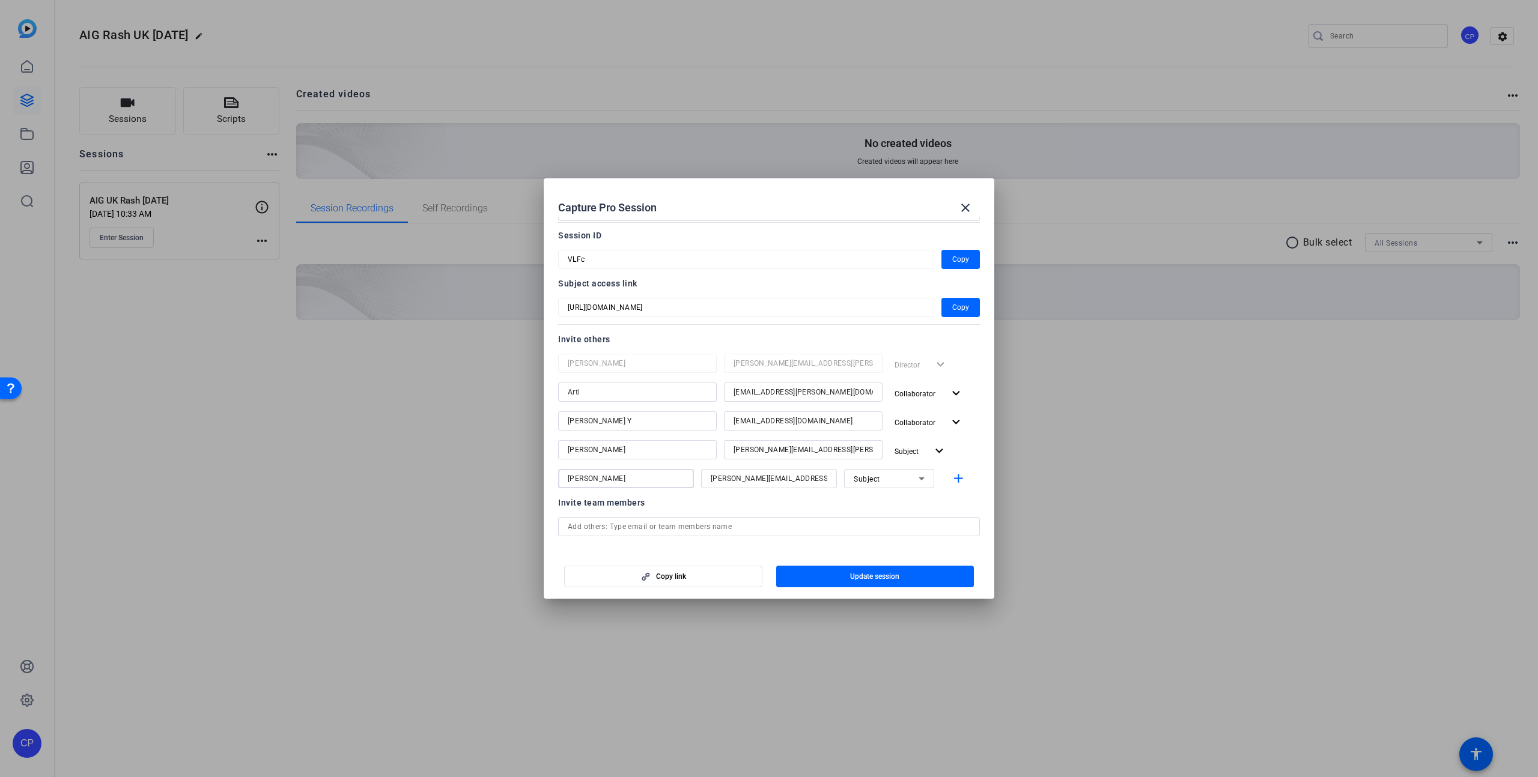
click at [921, 479] on icon at bounding box center [921, 479] width 6 height 3
drag, startPoint x: 902, startPoint y: 500, endPoint x: 918, endPoint y: 497, distance: 16.6
click at [902, 500] on mat-option "Collaborator" at bounding box center [889, 502] width 90 height 19
click at [959, 479] on mat-icon "add" at bounding box center [958, 478] width 15 height 15
click at [879, 579] on span "Update session" at bounding box center [874, 577] width 49 height 10
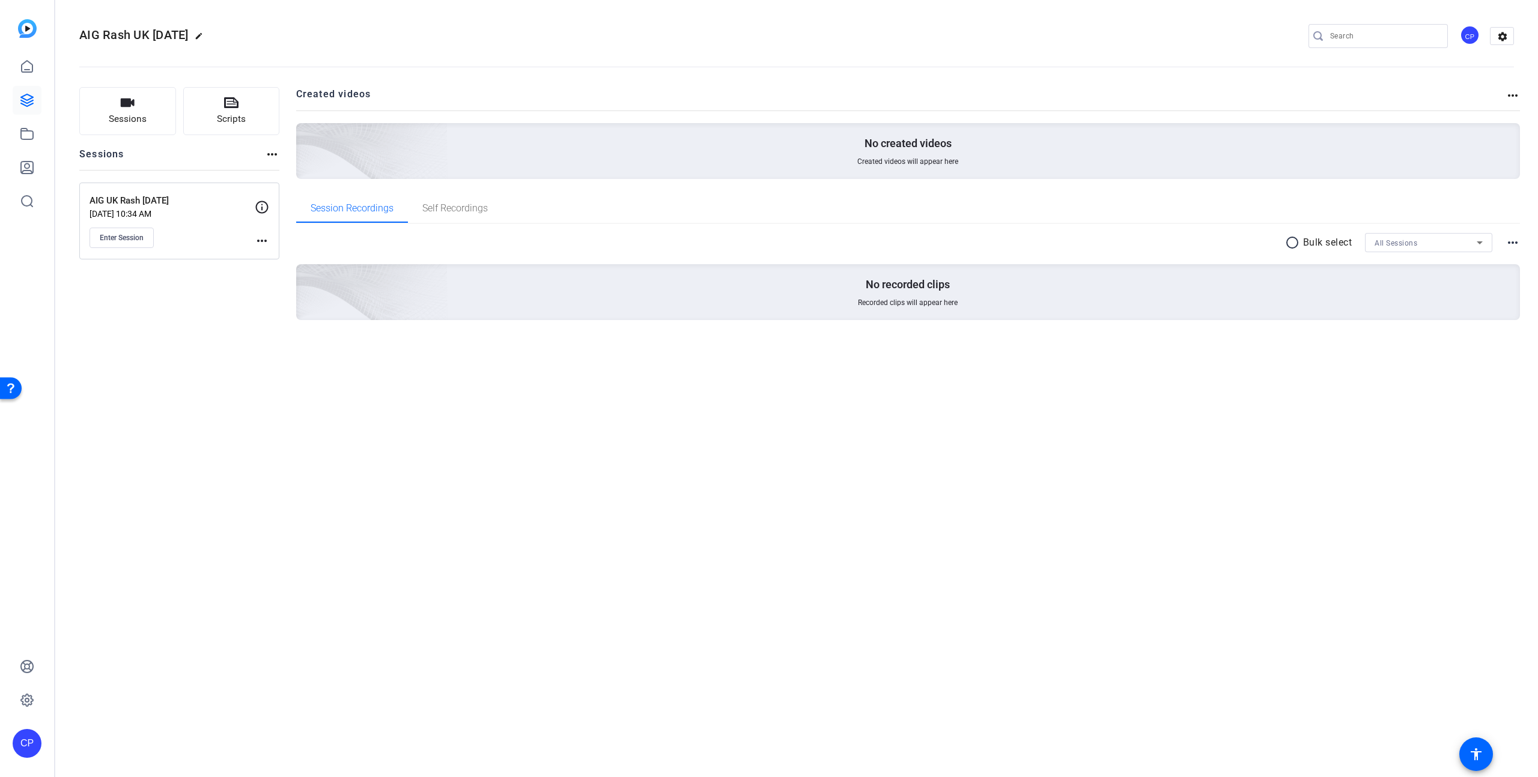
click at [256, 206] on icon at bounding box center [262, 207] width 13 height 13
click at [265, 206] on icon at bounding box center [262, 207] width 14 height 14
click at [262, 239] on mat-icon "more_horiz" at bounding box center [262, 241] width 14 height 14
click at [281, 261] on span "Edit Session" at bounding box center [291, 258] width 55 height 14
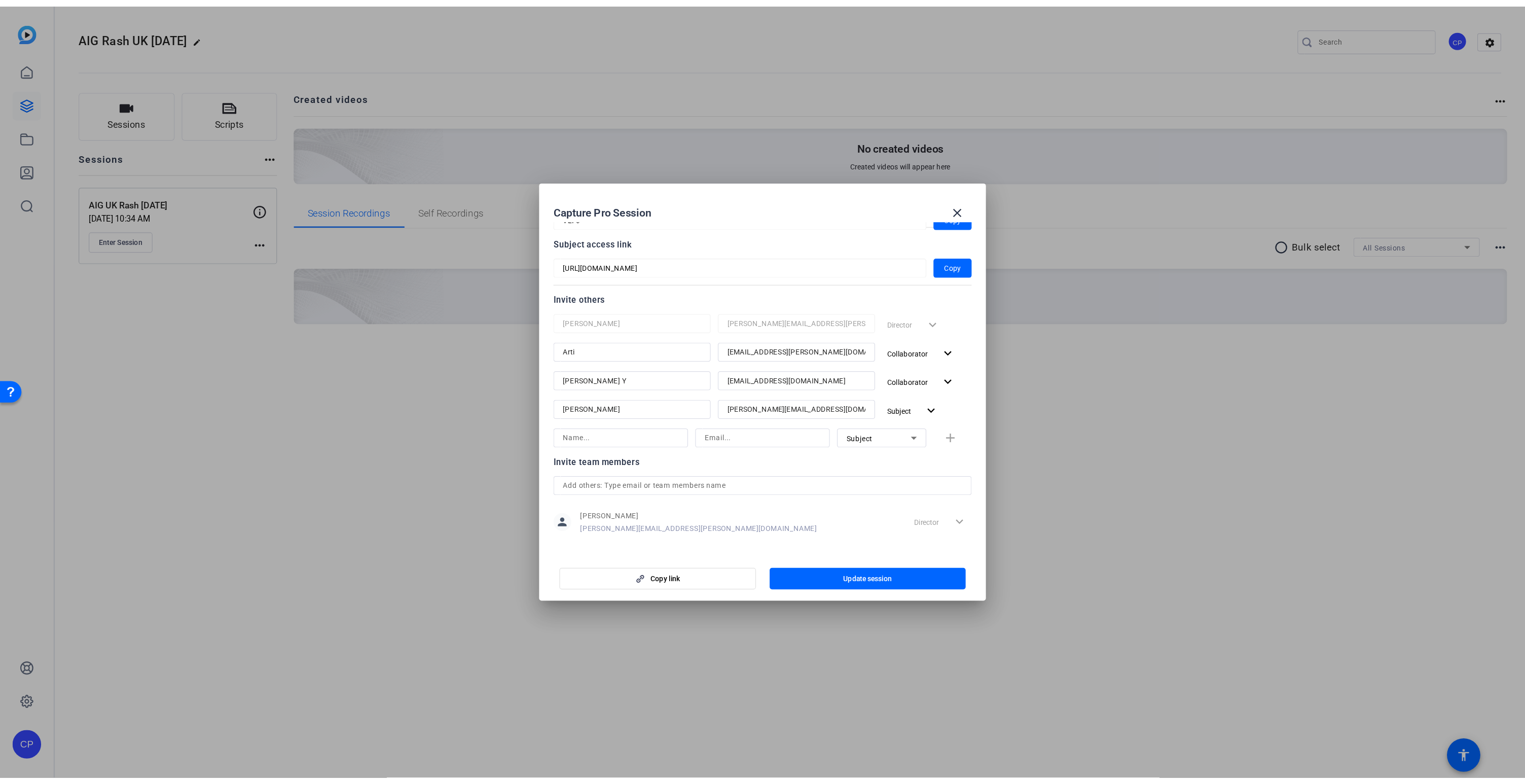
scroll to position [86, 0]
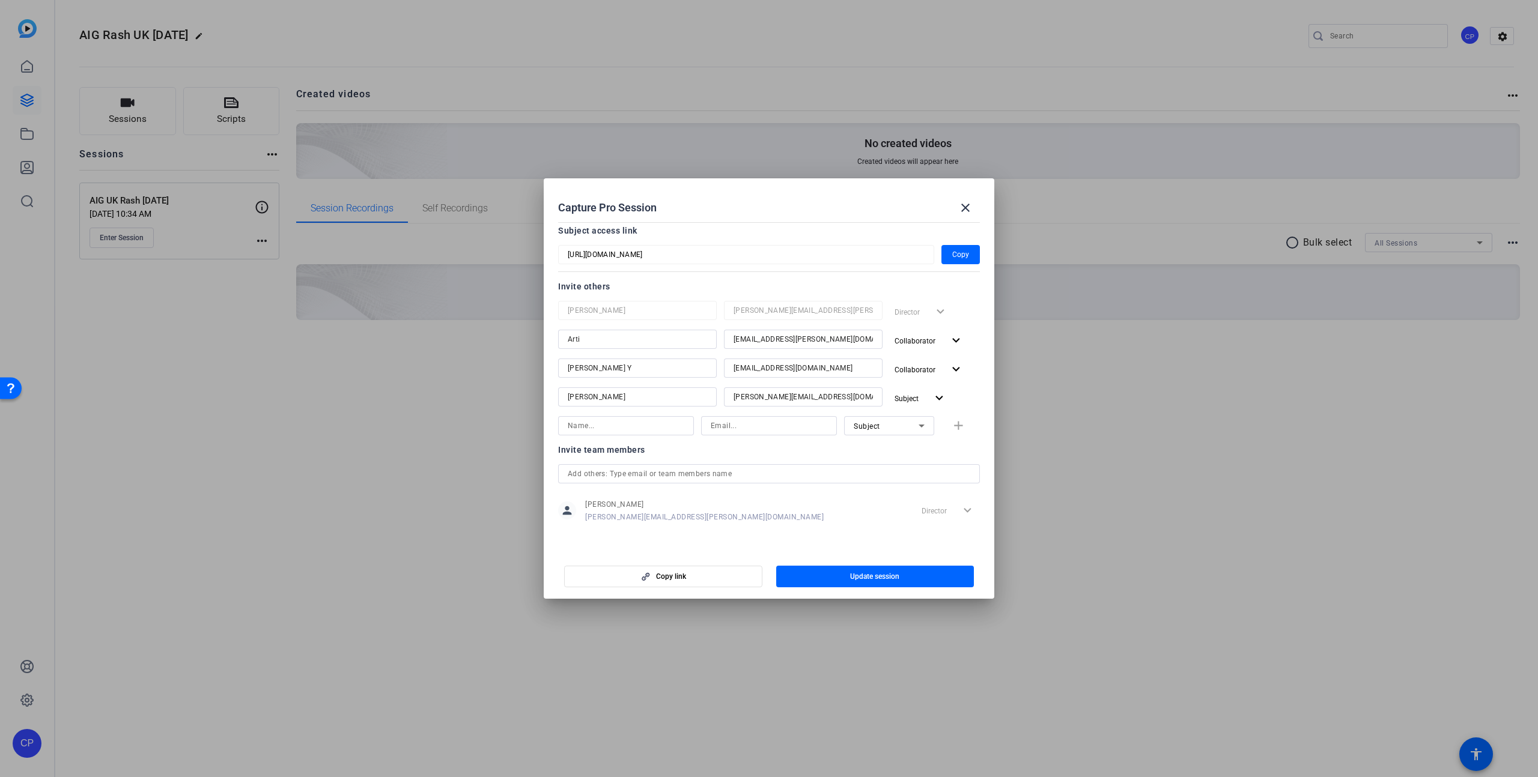
click at [604, 428] on input at bounding box center [626, 426] width 117 height 14
type input "[PERSON_NAME]"
drag, startPoint x: 745, startPoint y: 427, endPoint x: 752, endPoint y: 431, distance: 7.5
click at [745, 427] on input at bounding box center [769, 426] width 117 height 14
paste input "[PERSON_NAME][EMAIL_ADDRESS][PERSON_NAME][DOMAIN_NAME]"
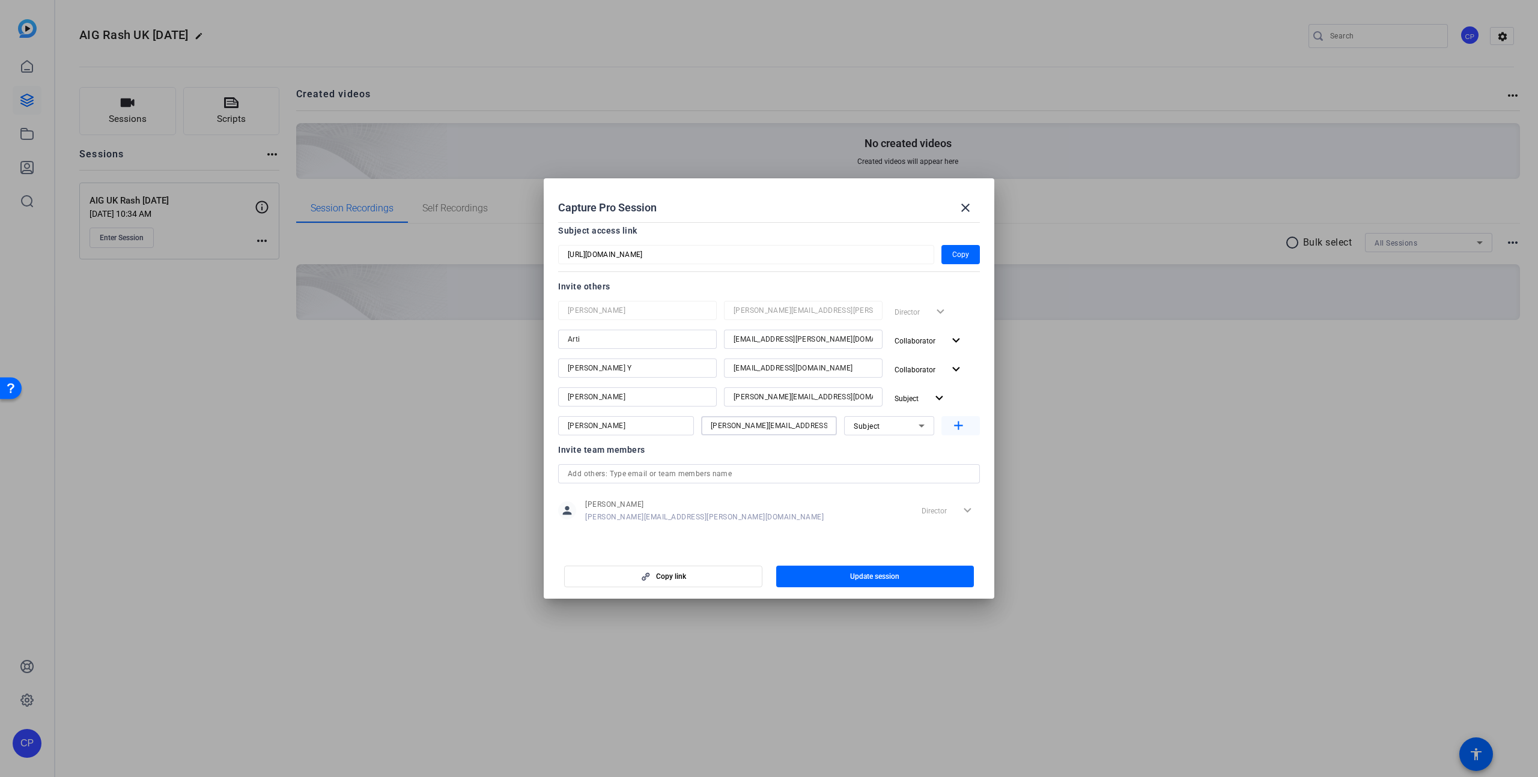
type input "[PERSON_NAME][EMAIL_ADDRESS][PERSON_NAME][DOMAIN_NAME]"
click at [960, 423] on mat-icon "add" at bounding box center [958, 426] width 15 height 15
click at [941, 401] on mat-icon "expand_more" at bounding box center [939, 398] width 15 height 15
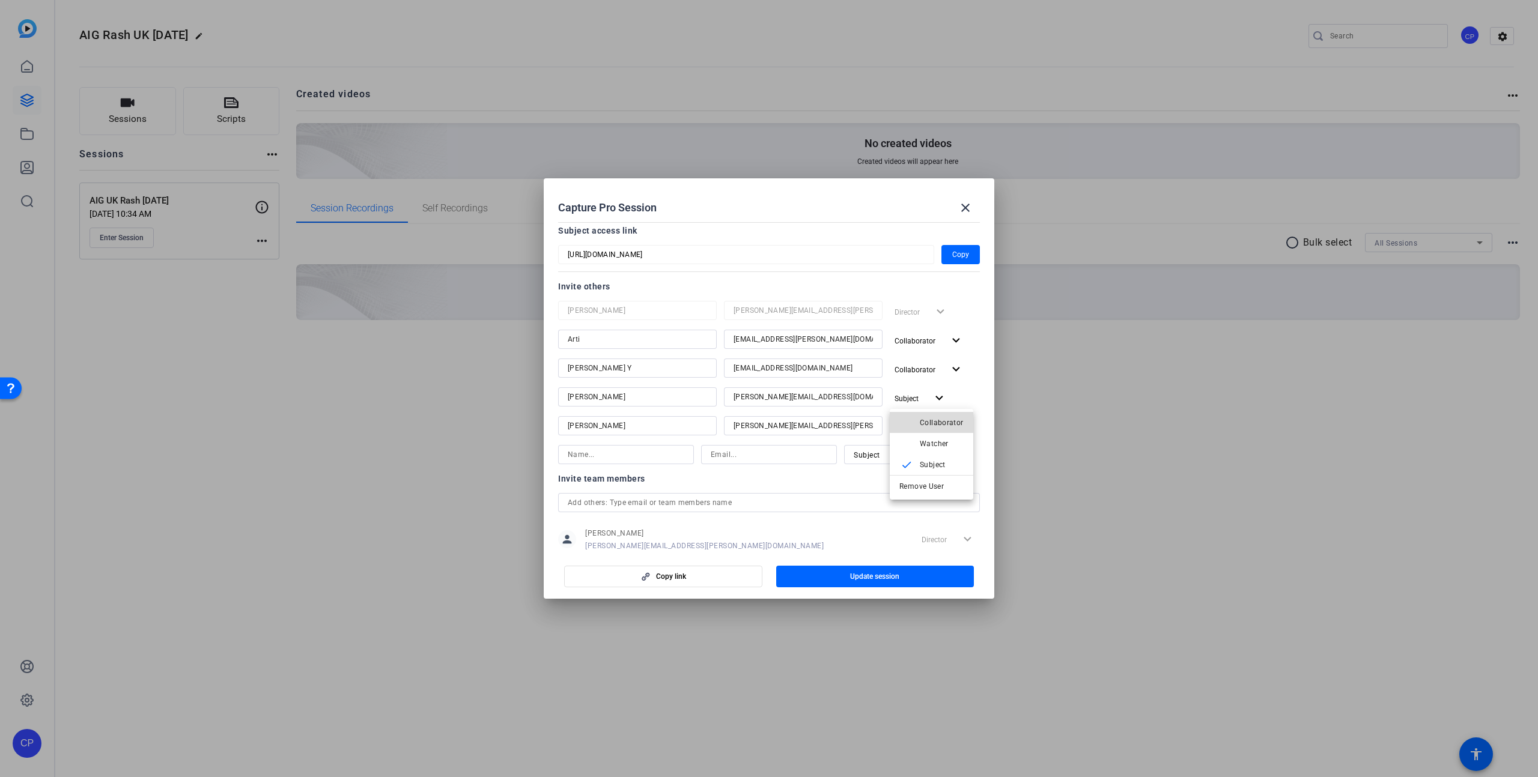
click at [939, 423] on span "Collaborator" at bounding box center [942, 423] width 44 height 8
click at [885, 573] on span "Update session" at bounding box center [874, 577] width 49 height 10
